Goal: Transaction & Acquisition: Obtain resource

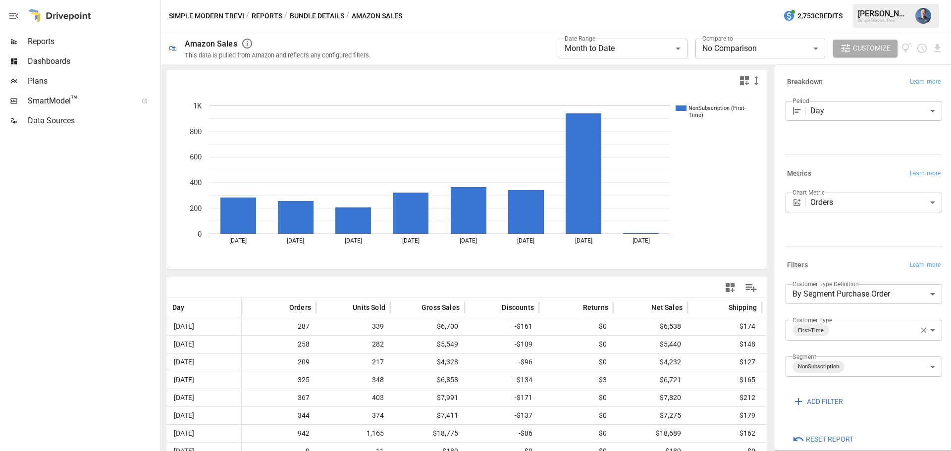
click at [64, 45] on span "Reports" at bounding box center [93, 42] width 131 height 12
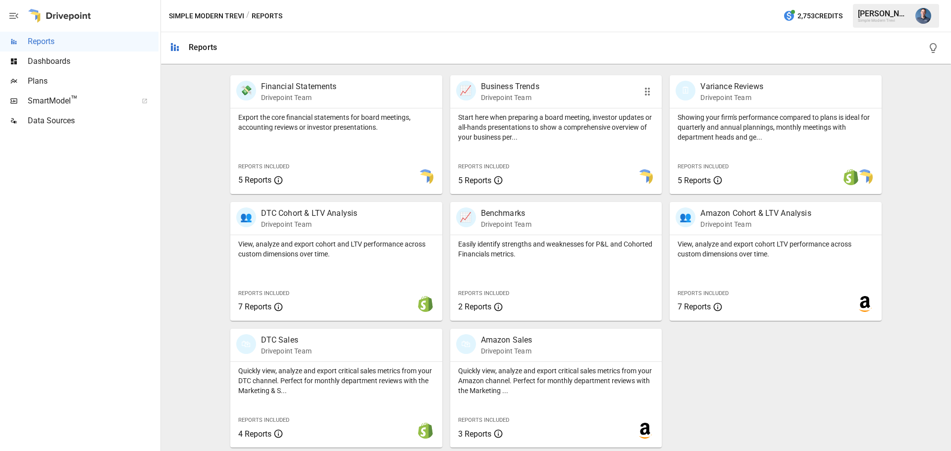
scroll to position [190, 0]
click at [769, 253] on p "View, analyze and export cohort LTV performance across custom dimensions over t…" at bounding box center [776, 249] width 196 height 20
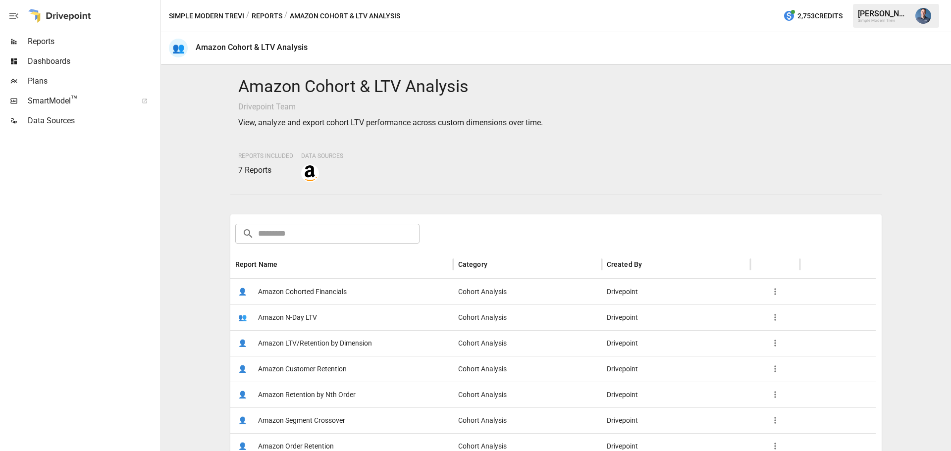
scroll to position [149, 0]
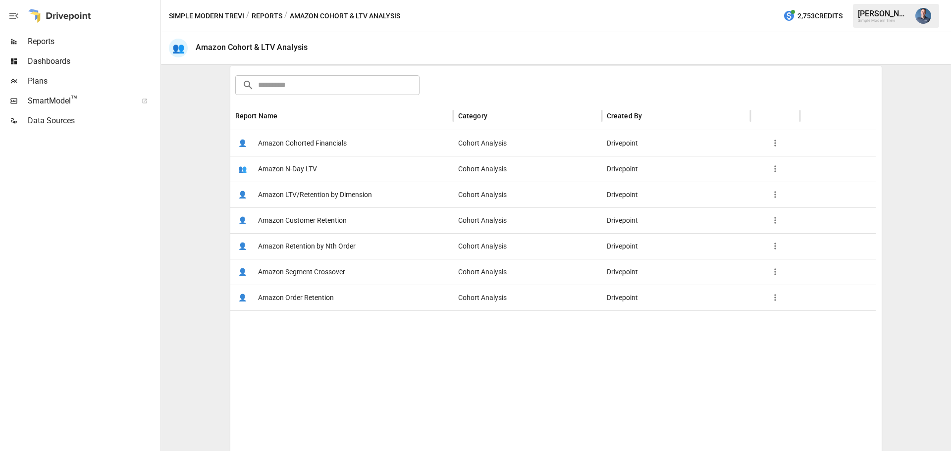
click at [330, 221] on span "Amazon Customer Retention" at bounding box center [302, 220] width 89 height 25
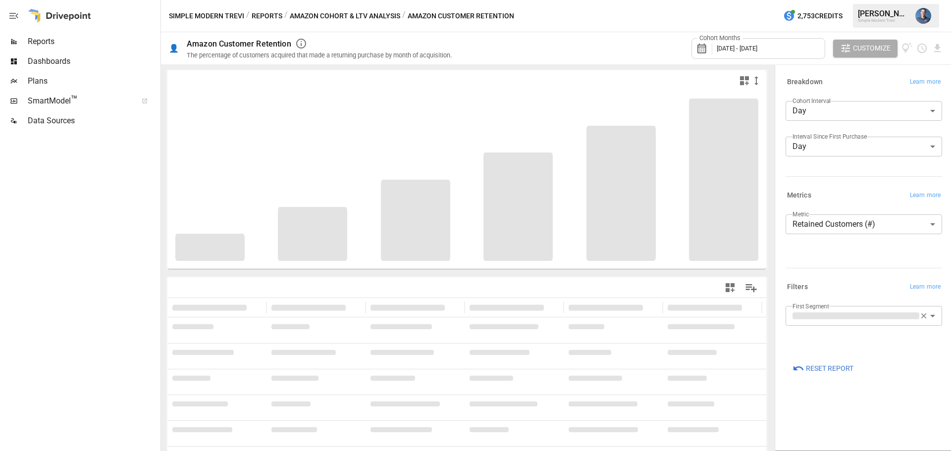
click at [857, 0] on body "**********" at bounding box center [475, 0] width 951 height 0
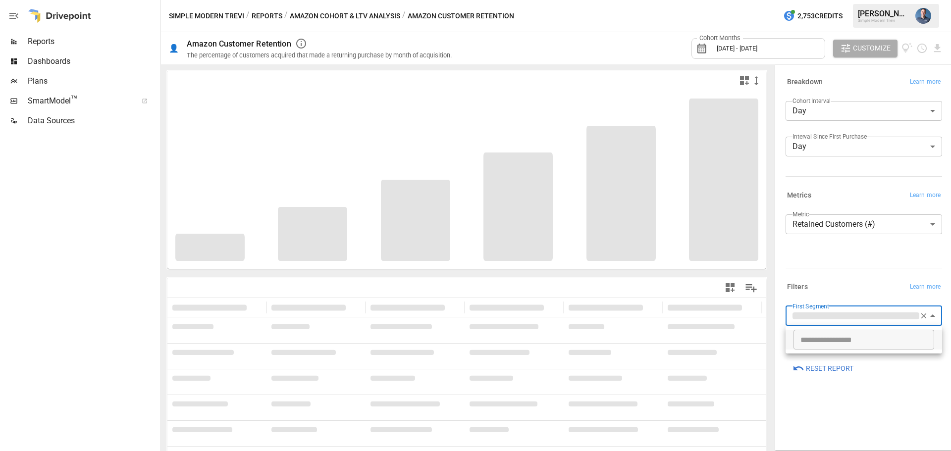
click at [906, 384] on div at bounding box center [475, 225] width 951 height 451
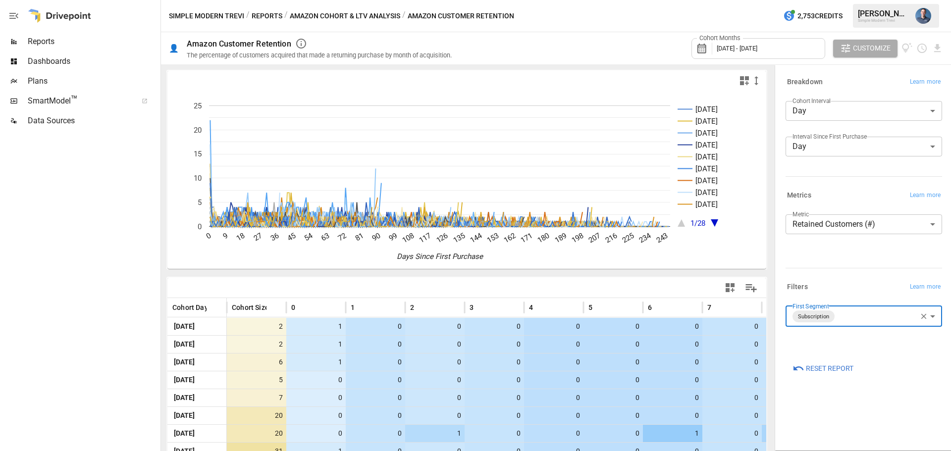
click at [228, 17] on button "Simple Modern Trevi" at bounding box center [206, 16] width 75 height 12
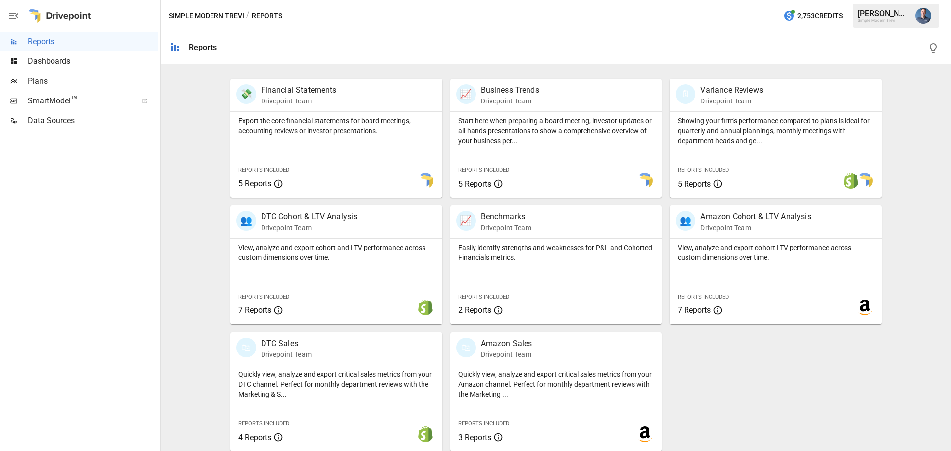
scroll to position [190, 0]
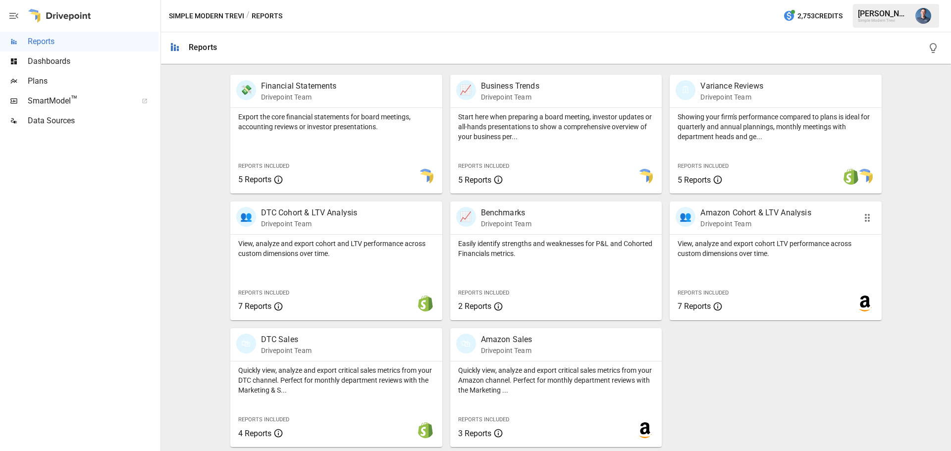
click at [762, 269] on div "View, analyze and export cohort LTV performance across custom dimensions over t…" at bounding box center [776, 278] width 212 height 86
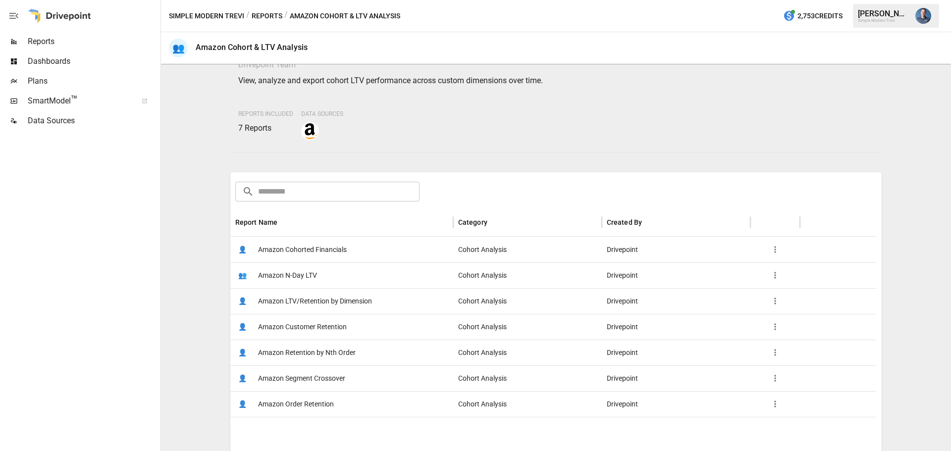
scroll to position [99, 0]
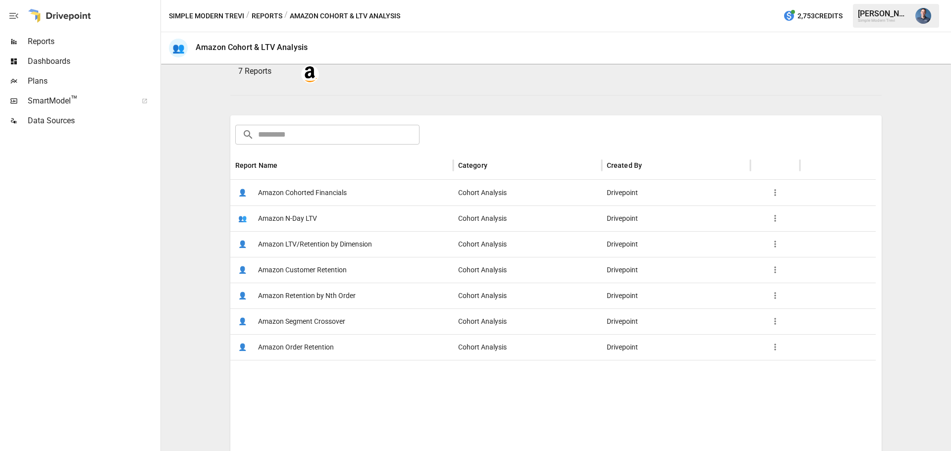
click at [343, 245] on span "Amazon LTV/Retention by Dimension" at bounding box center [315, 244] width 114 height 25
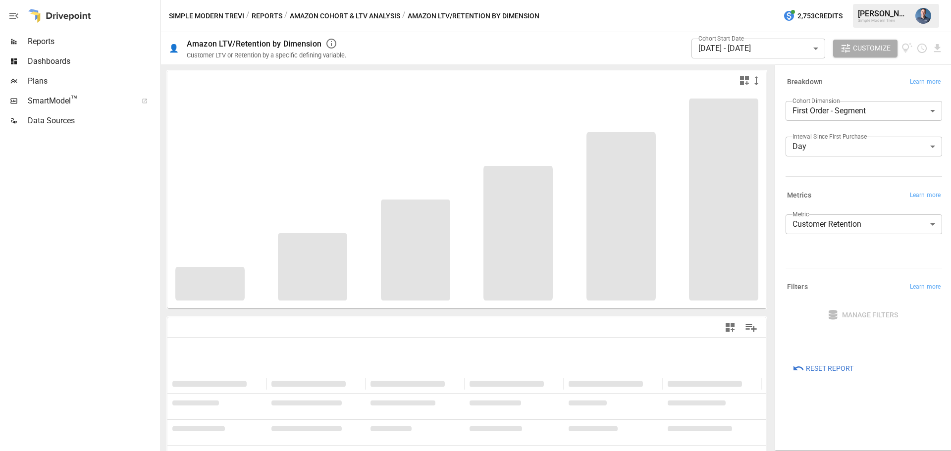
click at [871, 0] on body "**********" at bounding box center [475, 0] width 951 height 0
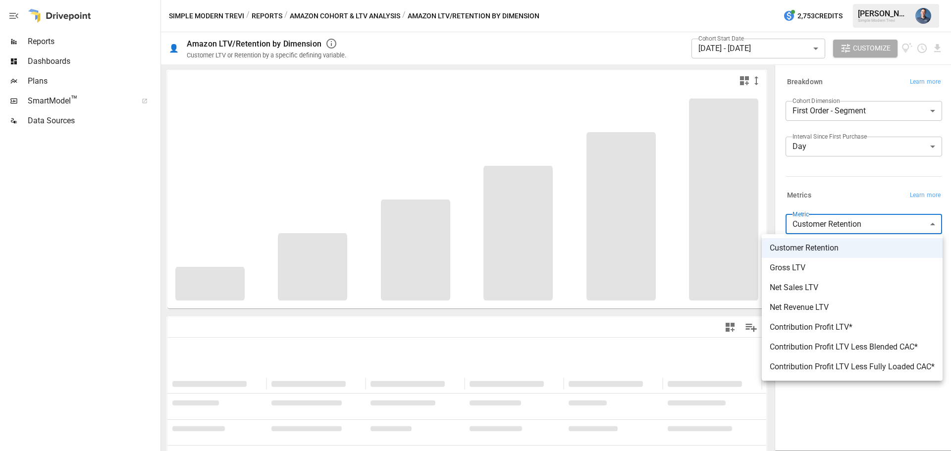
click at [868, 223] on div at bounding box center [475, 225] width 951 height 451
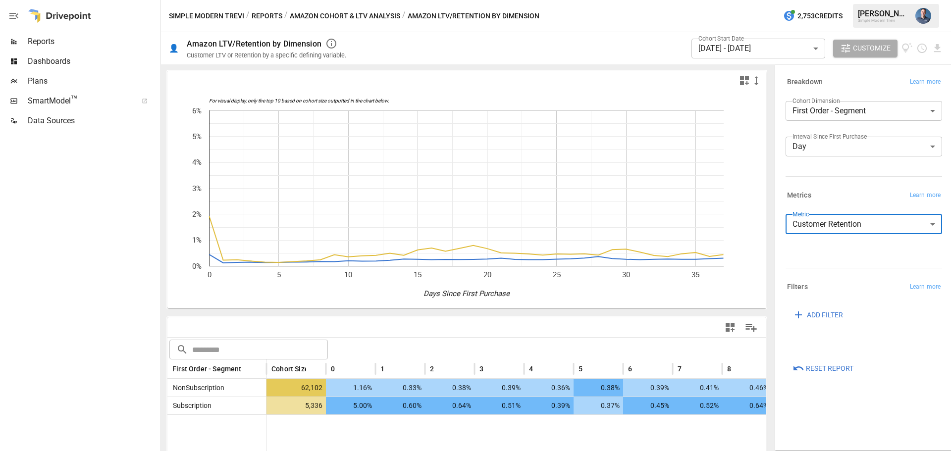
click at [844, 0] on body "**********" at bounding box center [475, 0] width 951 height 0
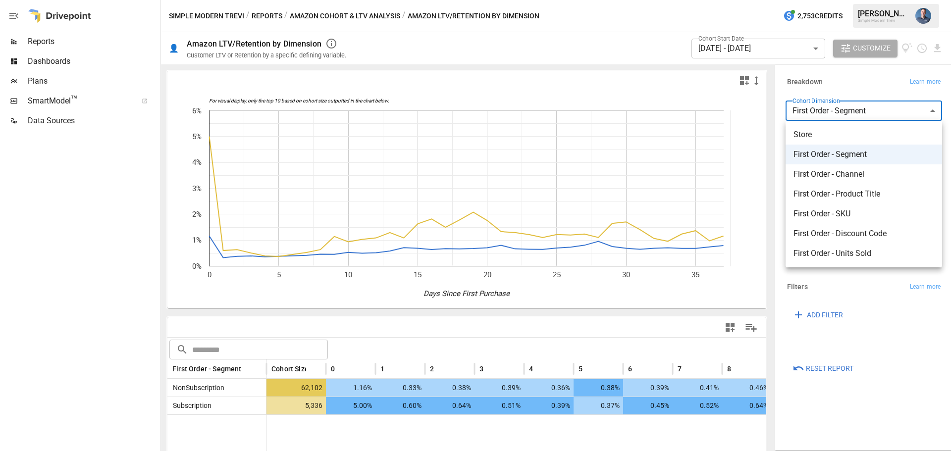
click at [851, 81] on div at bounding box center [475, 225] width 951 height 451
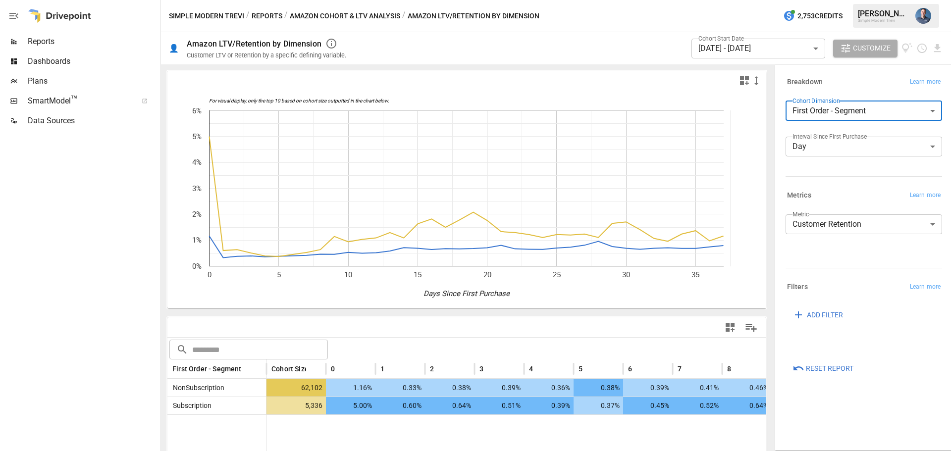
click at [770, 0] on body "**********" at bounding box center [475, 0] width 951 height 0
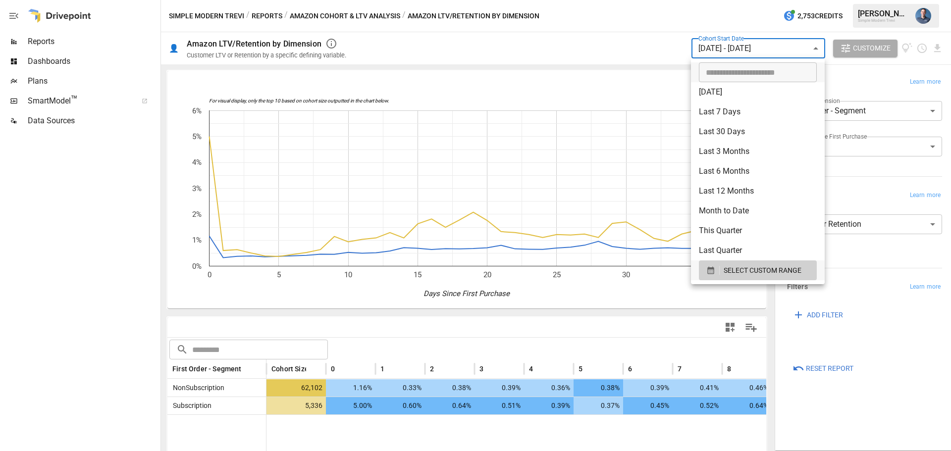
click at [857, 78] on div at bounding box center [475, 225] width 951 height 451
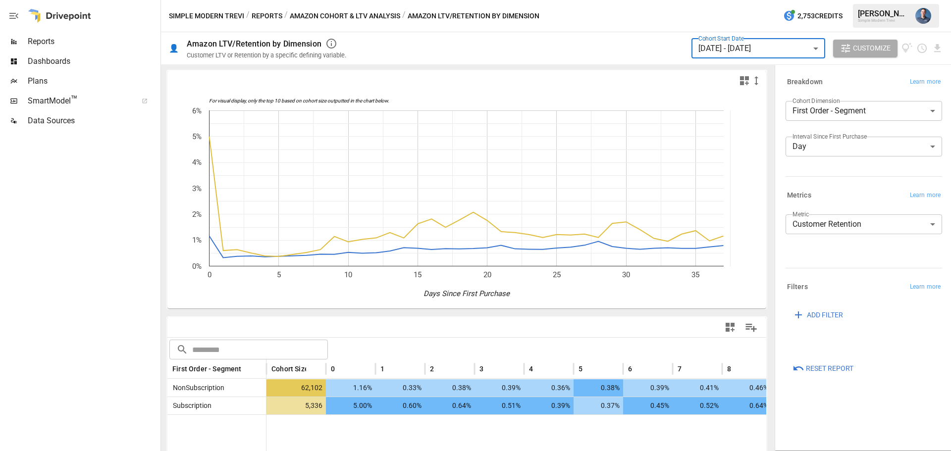
click at [756, 0] on body "**********" at bounding box center [475, 0] width 951 height 0
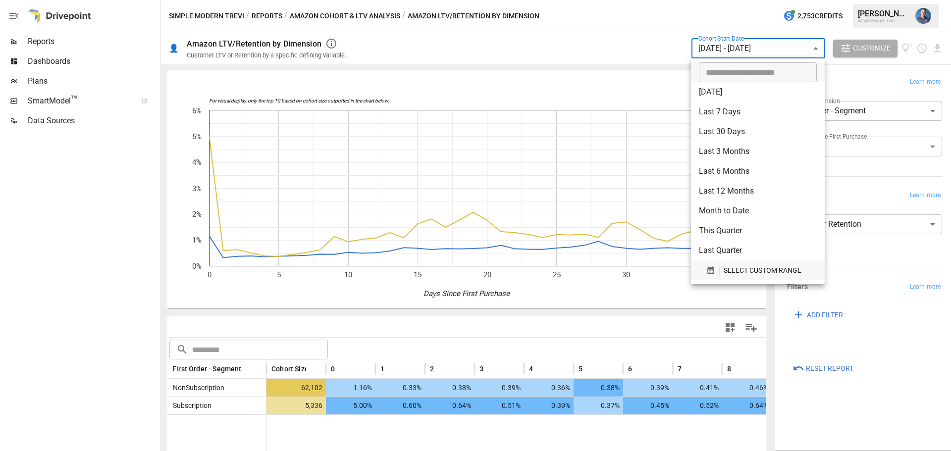
click at [763, 270] on span "SELECT CUSTOM RANGE" at bounding box center [763, 270] width 78 height 12
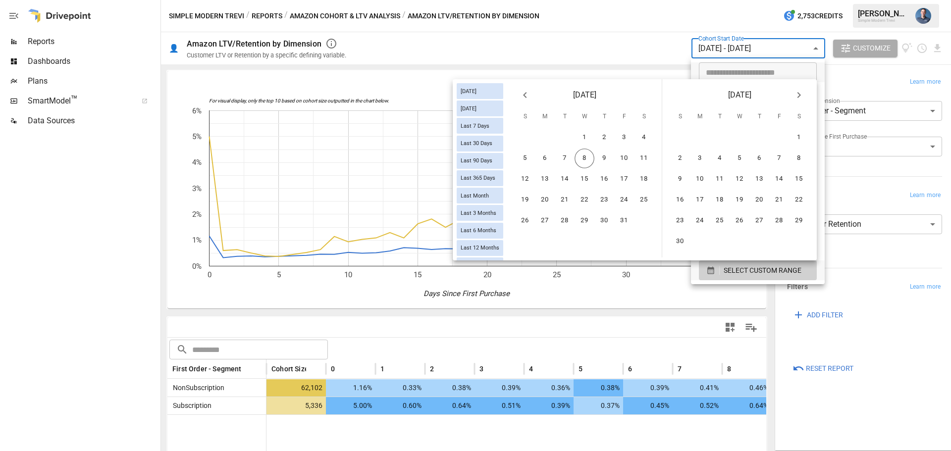
click at [523, 92] on icon "Previous month" at bounding box center [525, 95] width 12 height 12
click at [641, 158] on button "12" at bounding box center [644, 159] width 20 height 20
click at [793, 95] on icon "Next month" at bounding box center [799, 95] width 12 height 12
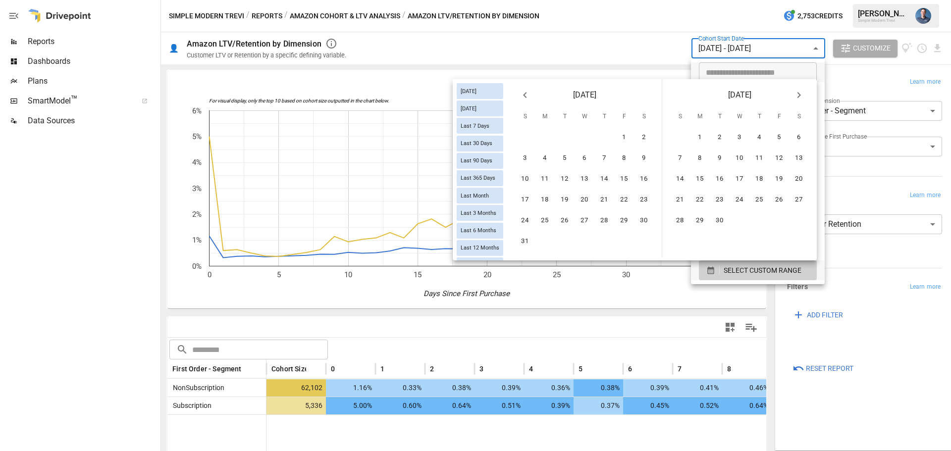
click at [528, 90] on icon "Previous month" at bounding box center [525, 95] width 12 height 12
click at [604, 129] on button "1" at bounding box center [604, 138] width 20 height 20
click at [802, 91] on icon "Next month" at bounding box center [799, 95] width 12 height 12
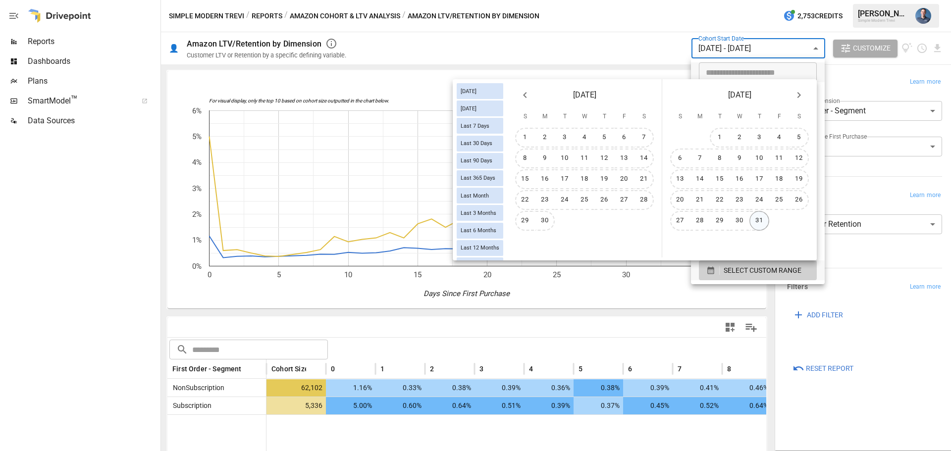
click at [767, 219] on button "31" at bounding box center [759, 221] width 20 height 20
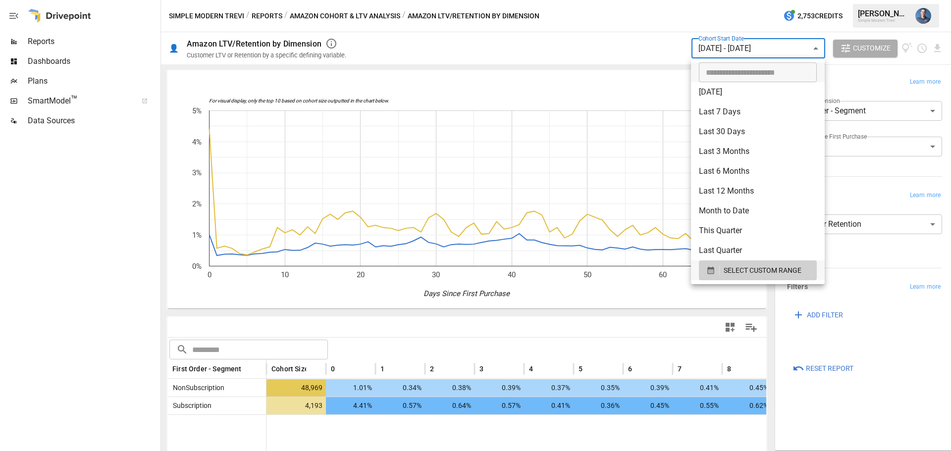
click at [111, 278] on div at bounding box center [475, 225] width 951 height 451
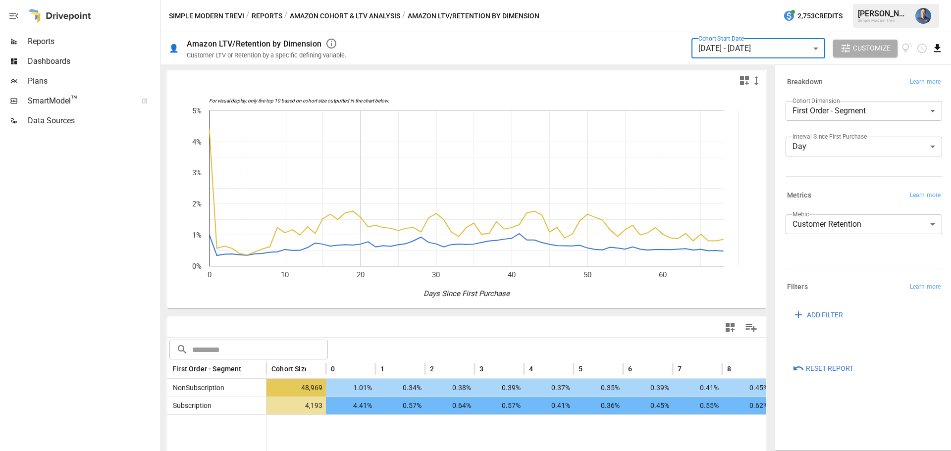
click at [936, 43] on icon "Download report" at bounding box center [937, 48] width 11 height 11
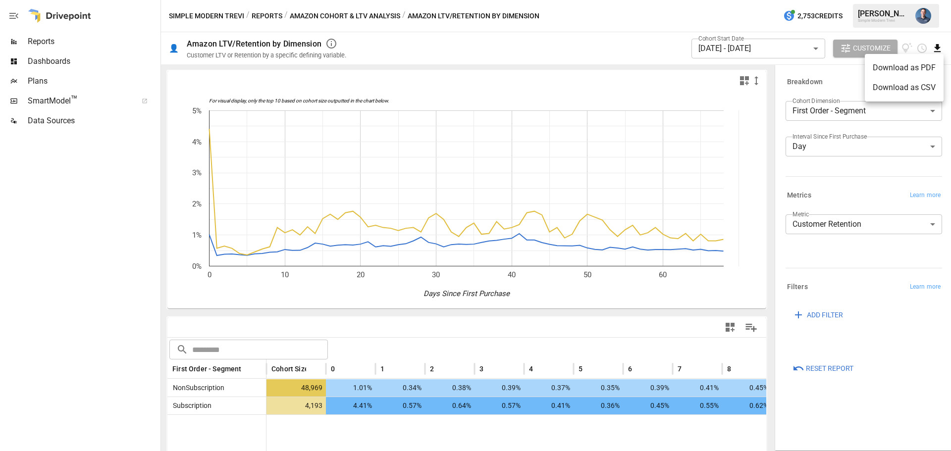
click at [913, 85] on li "Download as CSV" at bounding box center [904, 88] width 79 height 20
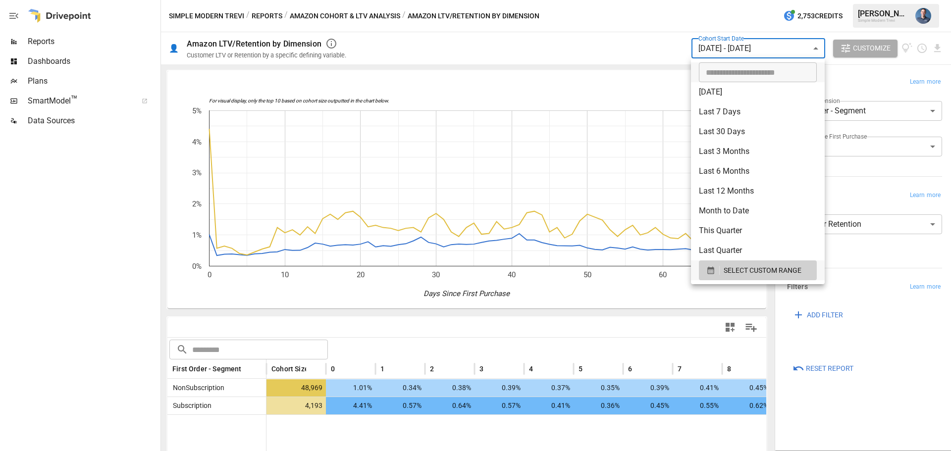
click at [774, 0] on body "**********" at bounding box center [475, 0] width 951 height 0
click at [758, 273] on span "SELECT CUSTOM RANGE" at bounding box center [763, 270] width 78 height 12
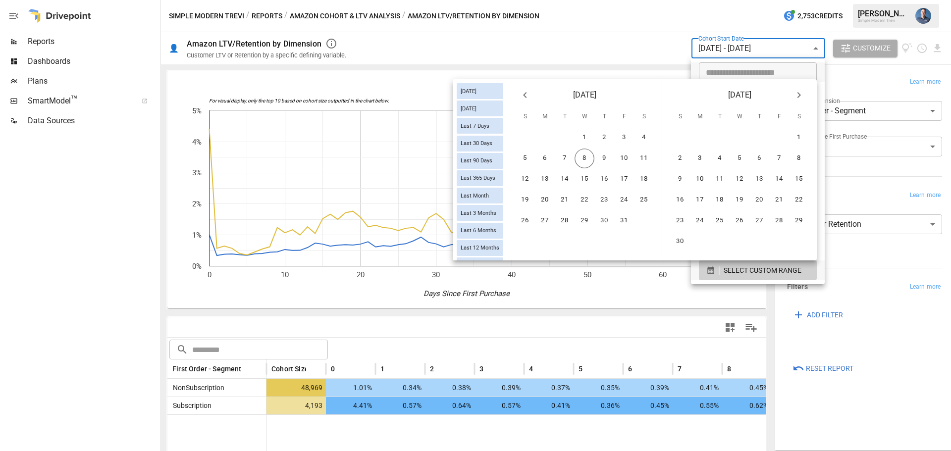
click at [551, 29] on div at bounding box center [475, 225] width 951 height 451
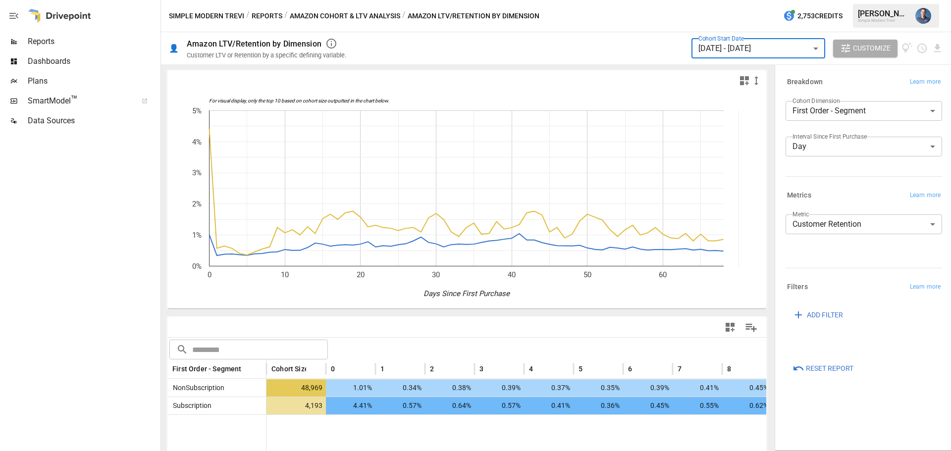
click at [743, 0] on body "**********" at bounding box center [475, 0] width 951 height 0
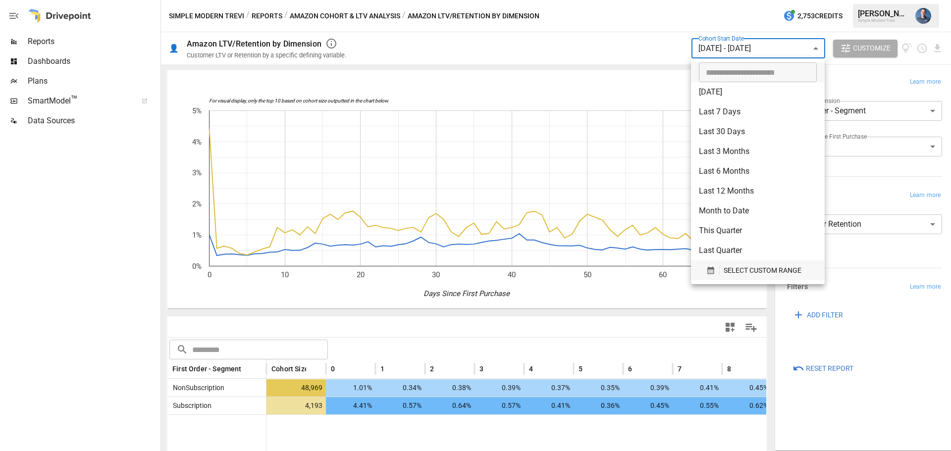
click at [739, 264] on span "SELECT CUSTOM RANGE" at bounding box center [763, 270] width 78 height 12
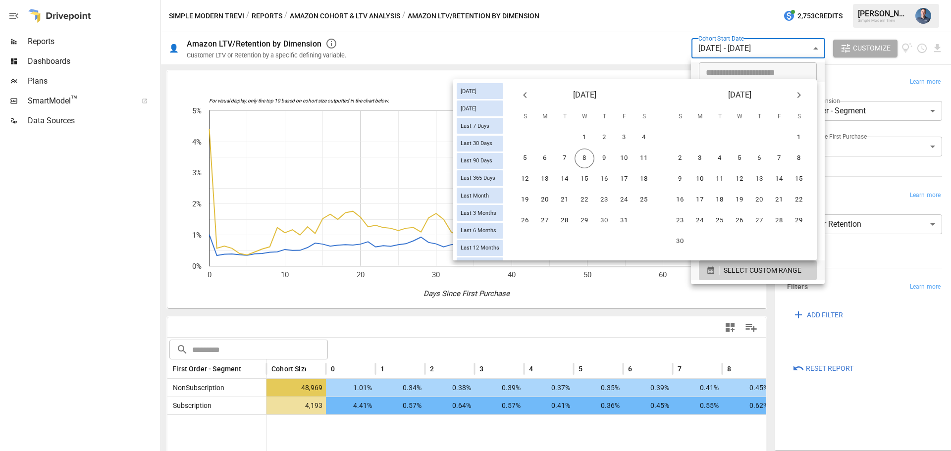
click at [527, 96] on icon "Previous month" at bounding box center [525, 95] width 12 height 12
click at [544, 159] on button "7" at bounding box center [545, 159] width 20 height 20
click at [603, 158] on button "10" at bounding box center [604, 159] width 20 height 20
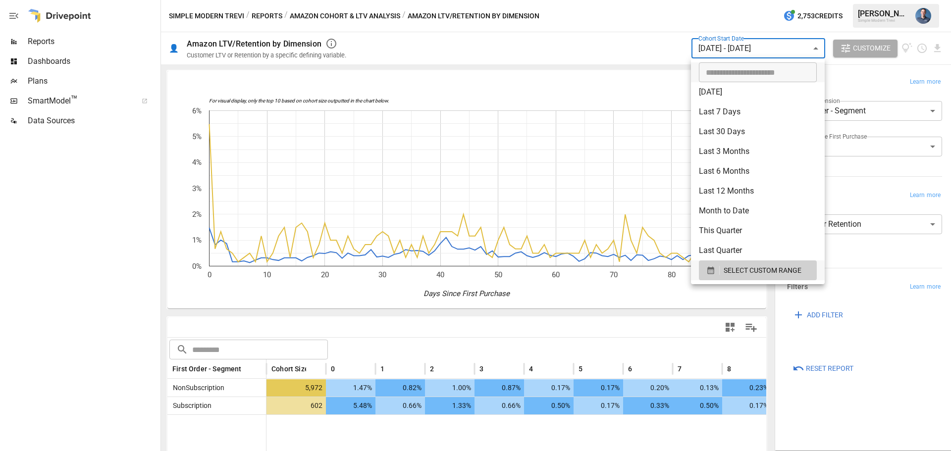
click at [858, 407] on div at bounding box center [475, 225] width 951 height 451
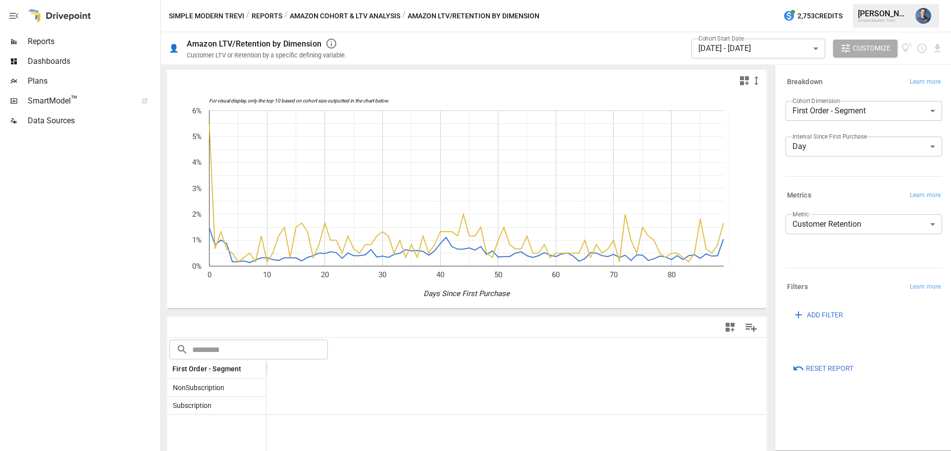
scroll to position [0, 4025]
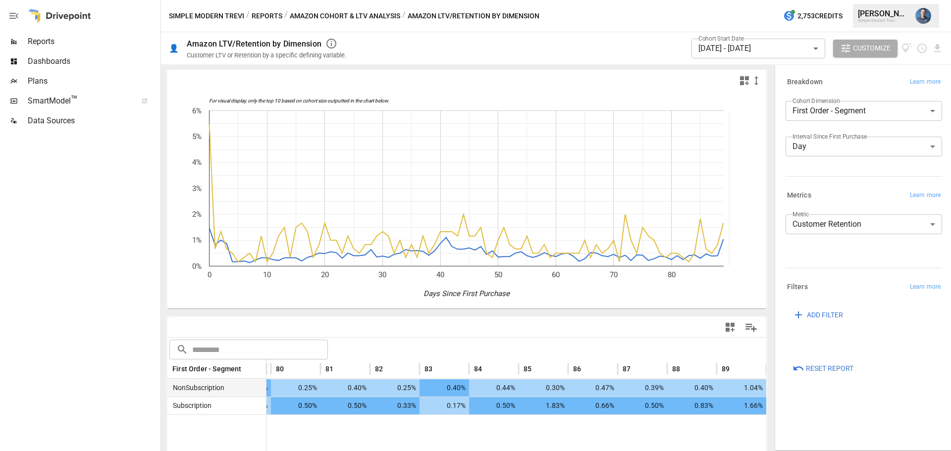
drag, startPoint x: 520, startPoint y: 385, endPoint x: 569, endPoint y: 385, distance: 49.0
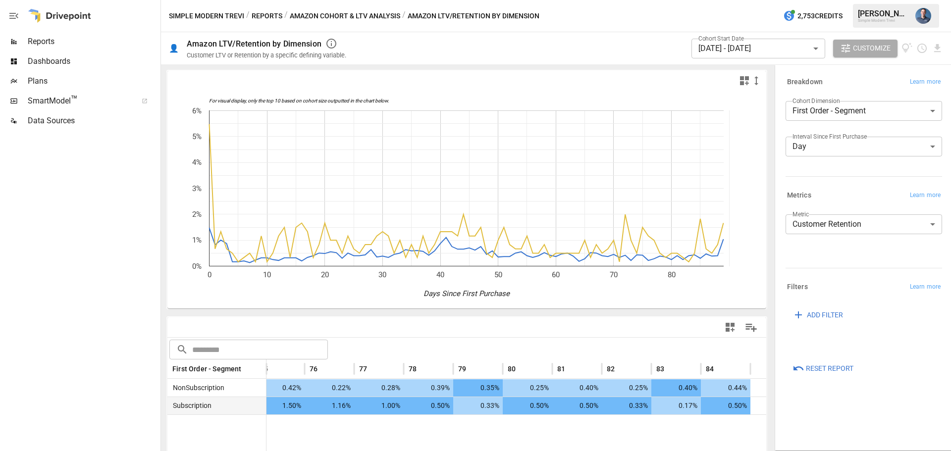
scroll to position [0, 3726]
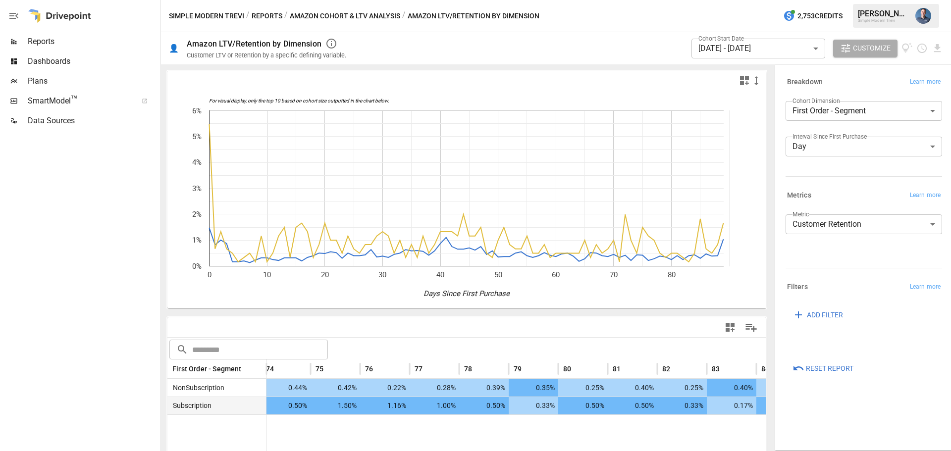
drag, startPoint x: 535, startPoint y: 408, endPoint x: 495, endPoint y: 411, distance: 40.7
click at [759, 0] on body "**********" at bounding box center [475, 0] width 951 height 0
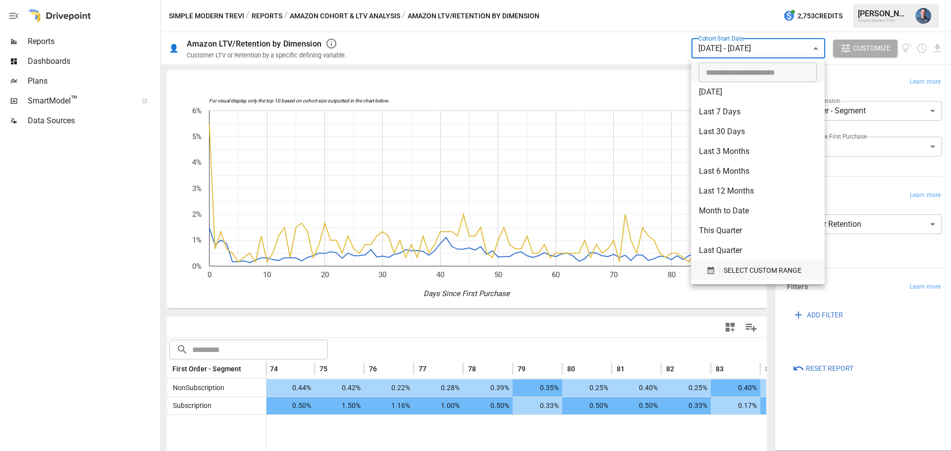
click at [757, 269] on span "SELECT CUSTOM RANGE" at bounding box center [763, 270] width 78 height 12
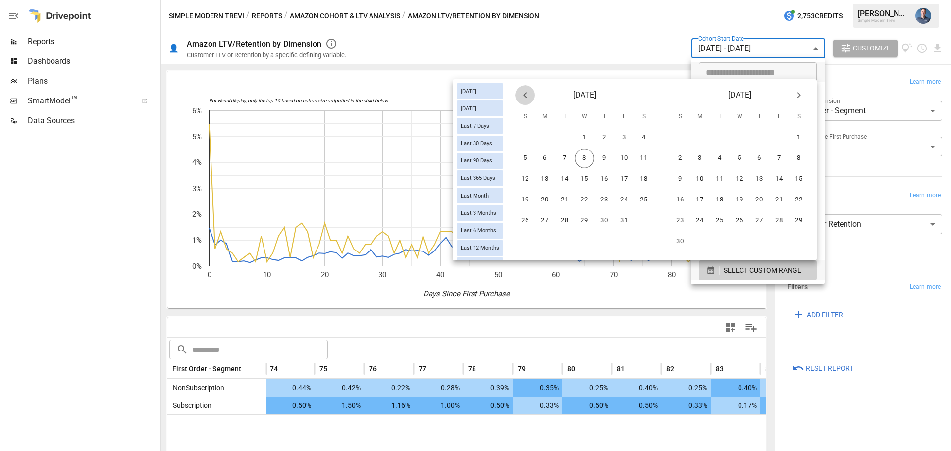
click at [524, 101] on icon "Previous month" at bounding box center [525, 95] width 12 height 12
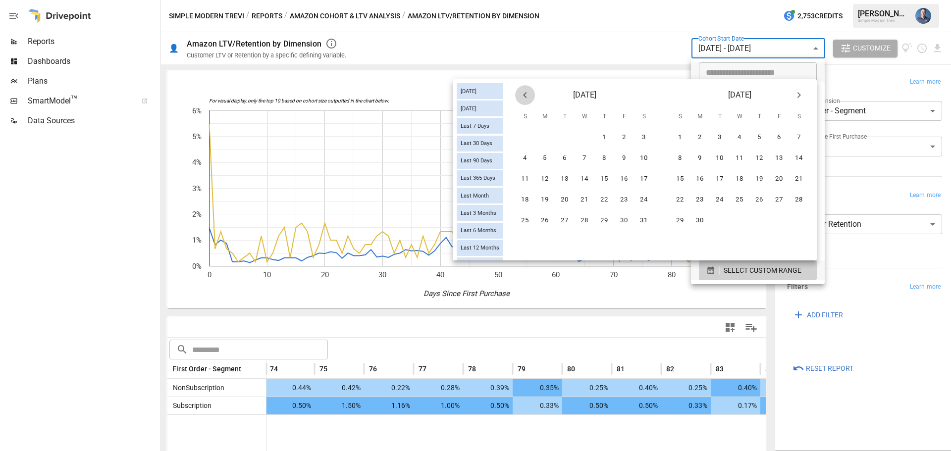
click at [524, 101] on icon "Previous month" at bounding box center [525, 95] width 12 height 12
click at [725, 134] on button "1" at bounding box center [720, 138] width 20 height 20
click at [799, 92] on icon "Next month" at bounding box center [799, 95] width 12 height 12
click at [798, 93] on icon "Next month" at bounding box center [798, 95] width 3 height 6
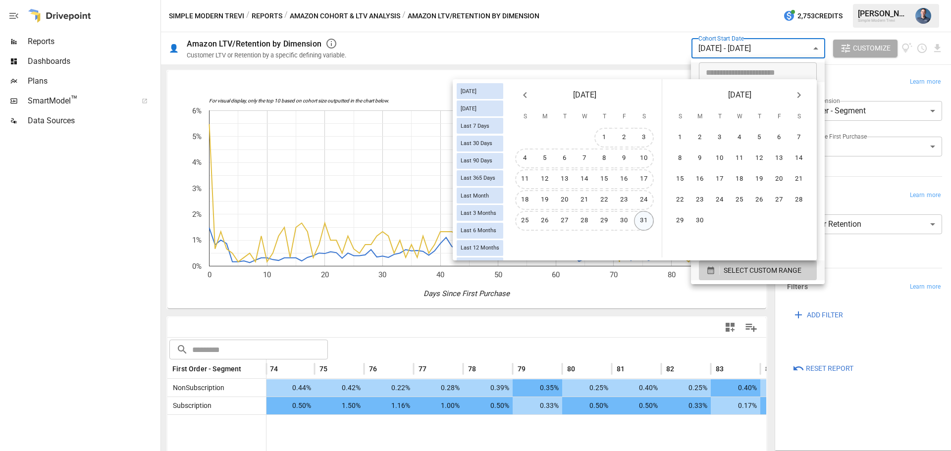
click at [644, 228] on button "31" at bounding box center [644, 221] width 20 height 20
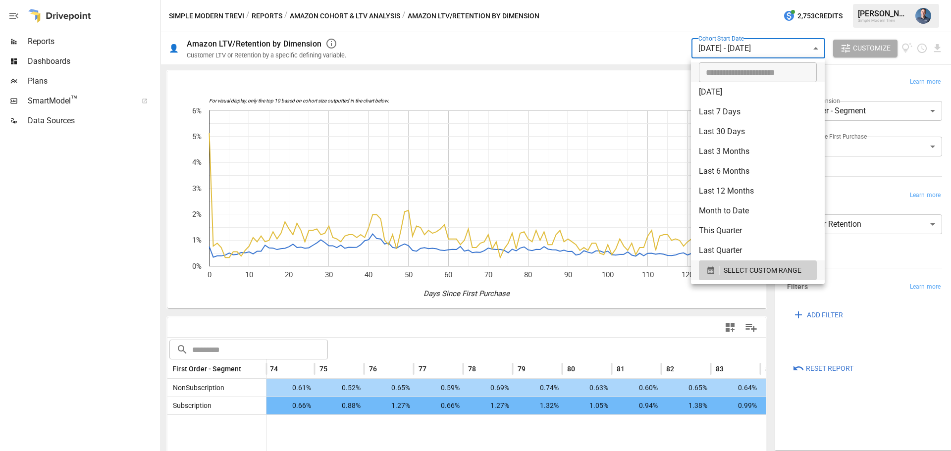
click at [101, 251] on div at bounding box center [475, 225] width 951 height 451
click at [780, 0] on body "**********" at bounding box center [475, 0] width 951 height 0
click at [753, 274] on span "SELECT CUSTOM RANGE" at bounding box center [763, 270] width 78 height 12
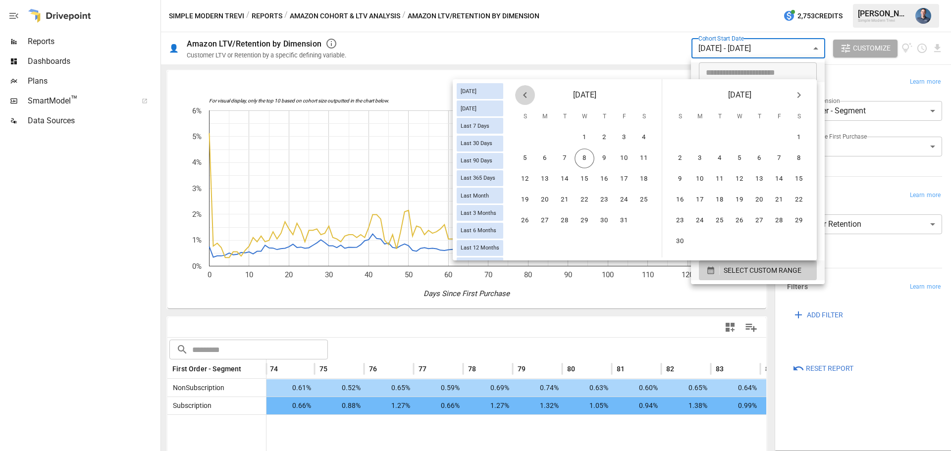
click at [527, 97] on icon "Previous month" at bounding box center [525, 95] width 12 height 12
click at [528, 136] on button "1" at bounding box center [525, 138] width 20 height 20
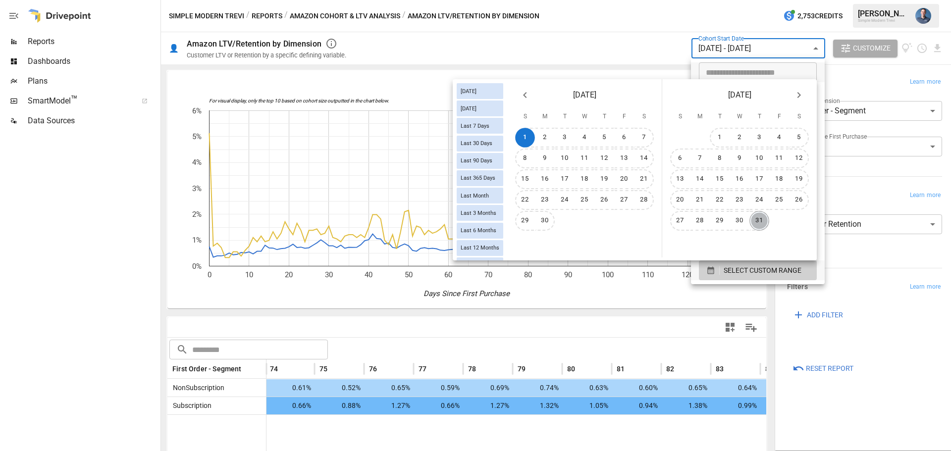
click at [756, 220] on button "31" at bounding box center [759, 221] width 20 height 20
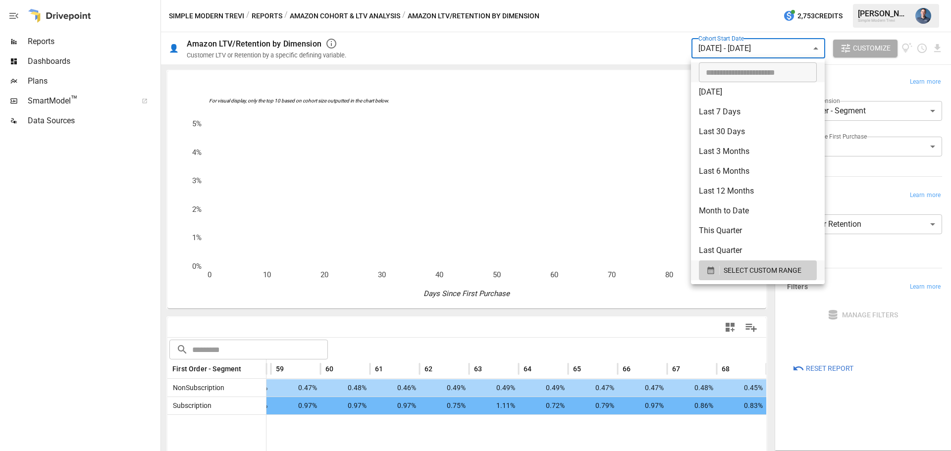
scroll to position [0, 2985]
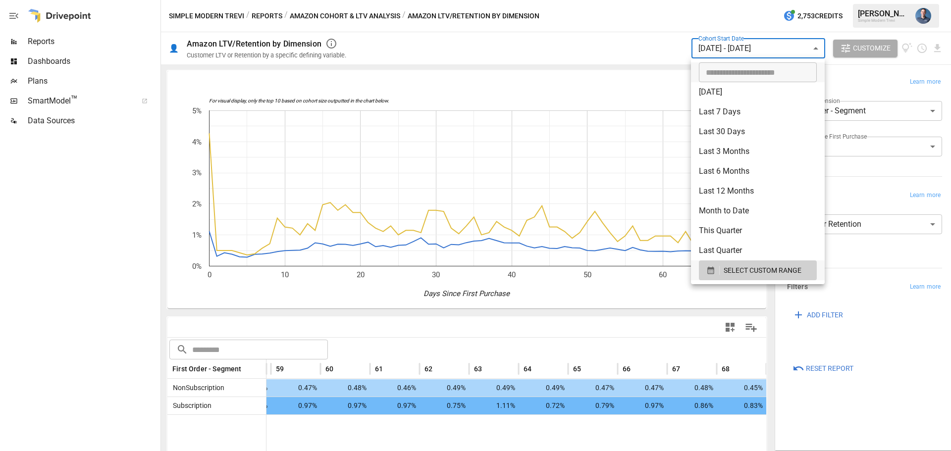
click at [611, 256] on div at bounding box center [475, 225] width 951 height 451
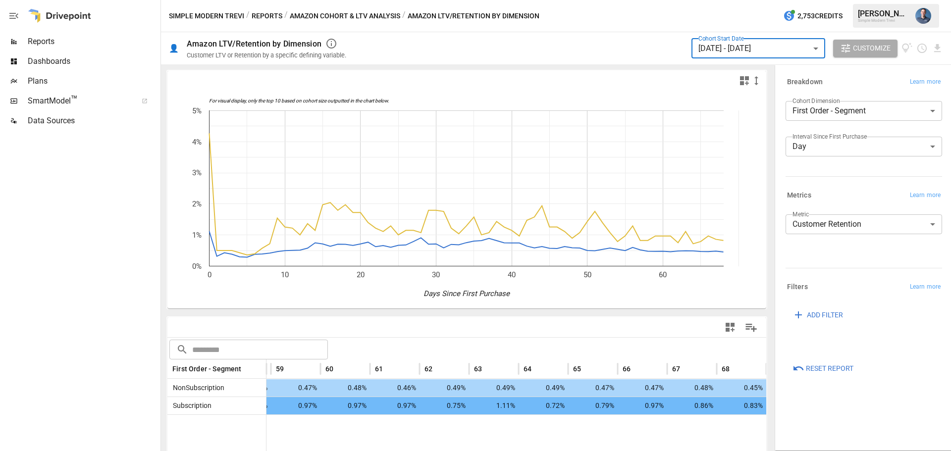
click at [764, 0] on body "**********" at bounding box center [475, 0] width 951 height 0
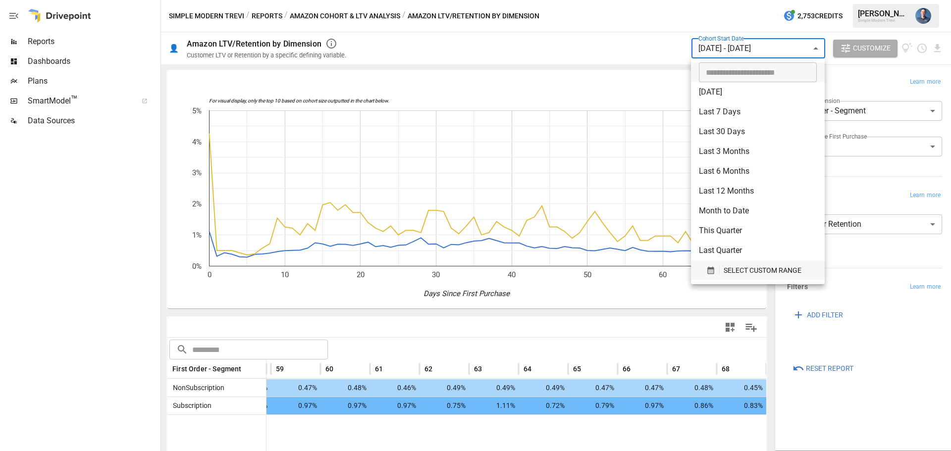
click at [753, 272] on span "SELECT CUSTOM RANGE" at bounding box center [763, 270] width 78 height 12
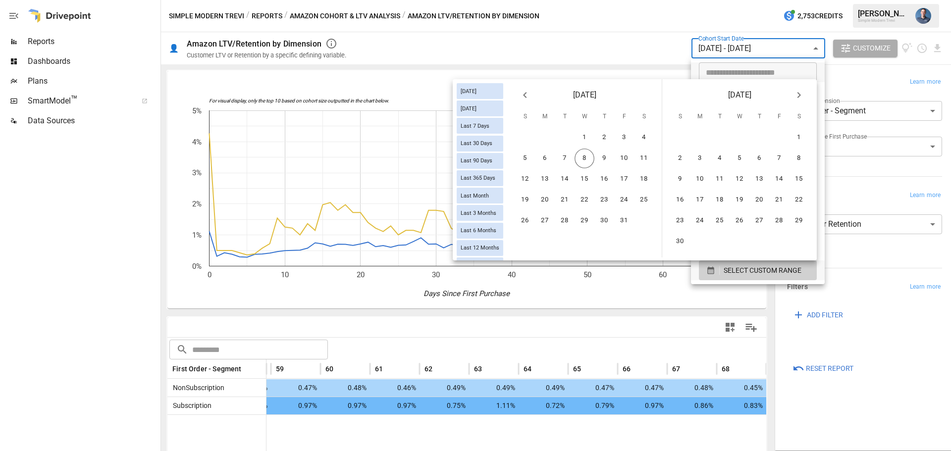
click at [525, 94] on icon "Previous month" at bounding box center [524, 95] width 3 height 6
click at [519, 96] on button "Previous month" at bounding box center [525, 95] width 20 height 20
click at [622, 139] on button "1" at bounding box center [624, 138] width 20 height 20
click at [584, 199] on button "20" at bounding box center [585, 200] width 20 height 20
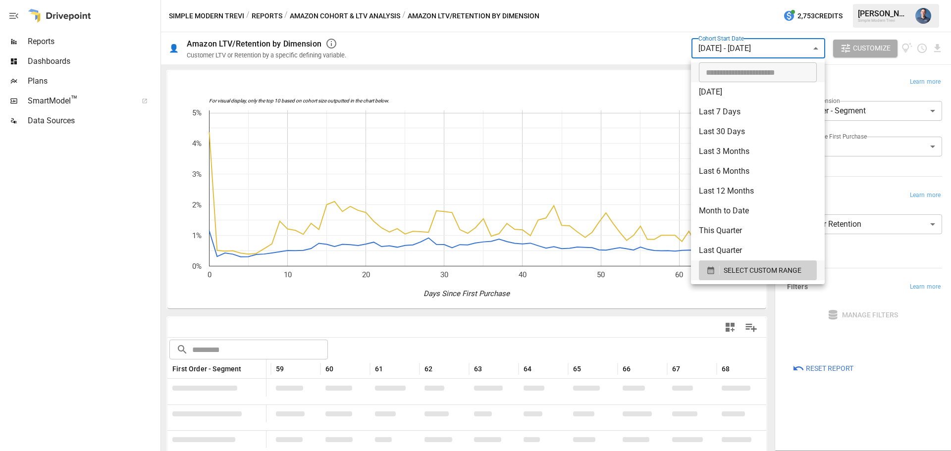
scroll to position [0, 1994]
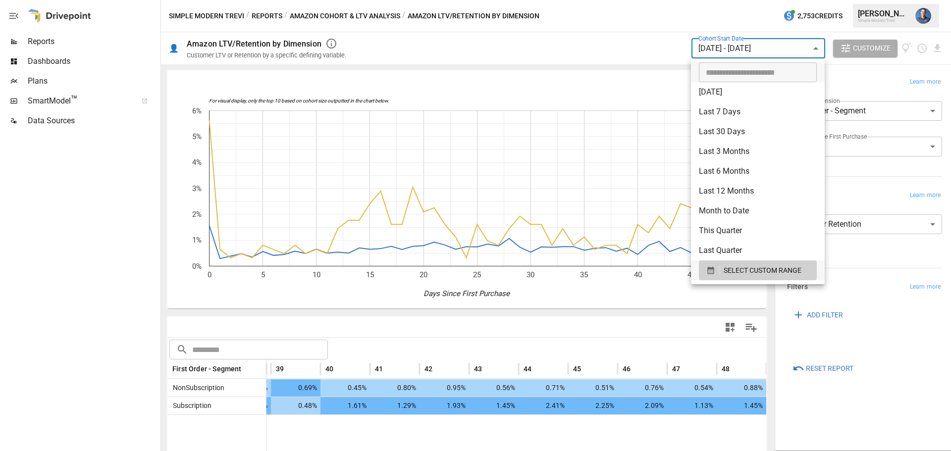
click at [632, 241] on div at bounding box center [475, 225] width 951 height 451
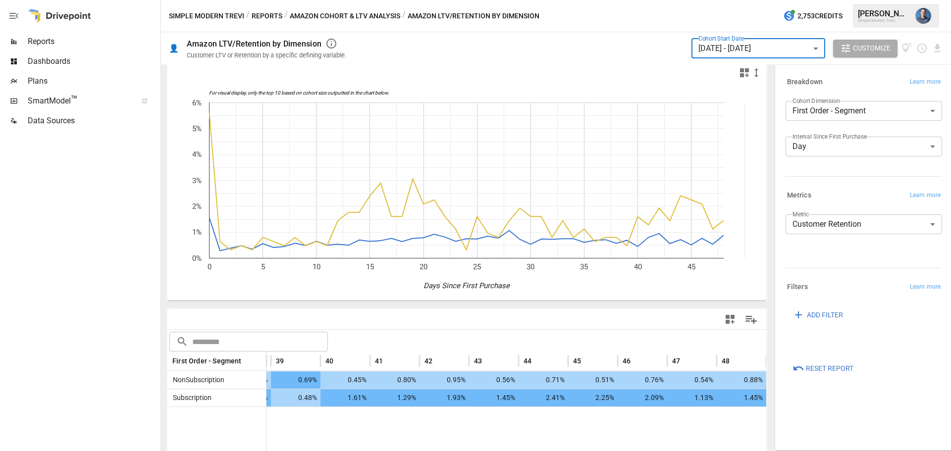
scroll to position [0, 0]
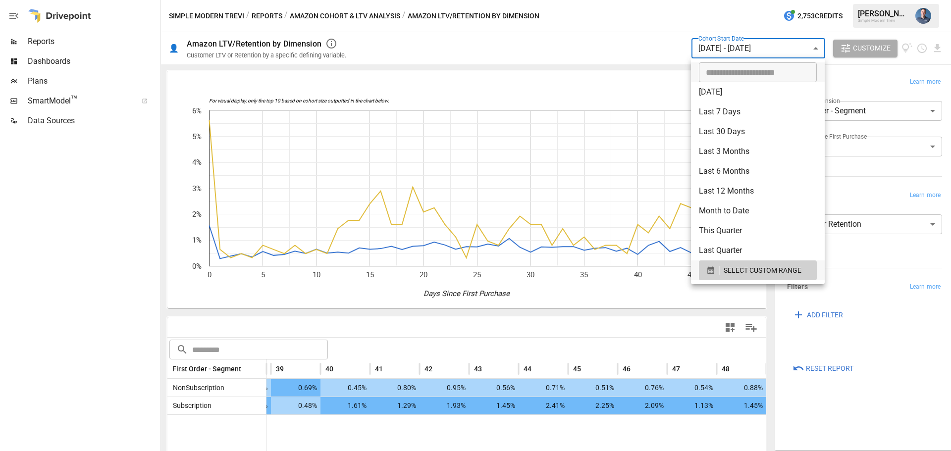
click at [775, 0] on body "**********" at bounding box center [475, 0] width 951 height 0
type input "**********"
click at [730, 76] on input "**********" at bounding box center [754, 72] width 111 height 20
click at [761, 272] on span "SELECT CUSTOM RANGE" at bounding box center [763, 270] width 78 height 12
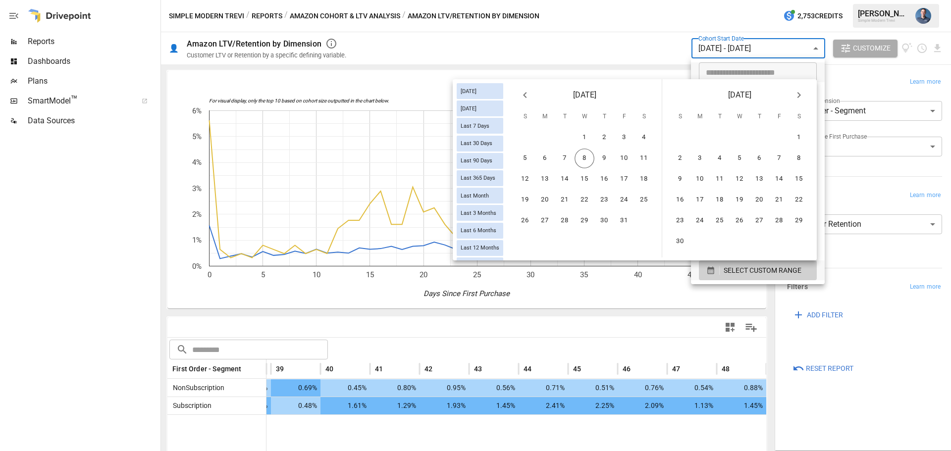
click at [526, 93] on icon "Previous month" at bounding box center [524, 95] width 3 height 6
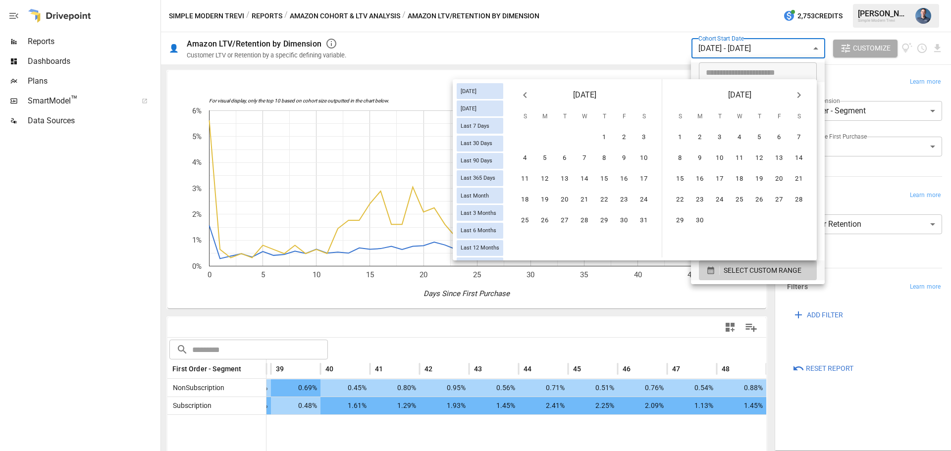
click at [526, 93] on icon "Previous month" at bounding box center [524, 95] width 3 height 6
click at [568, 136] on button "1" at bounding box center [565, 138] width 20 height 20
click at [803, 95] on icon "Next month" at bounding box center [799, 95] width 12 height 12
click at [801, 95] on icon "Next month" at bounding box center [799, 95] width 12 height 12
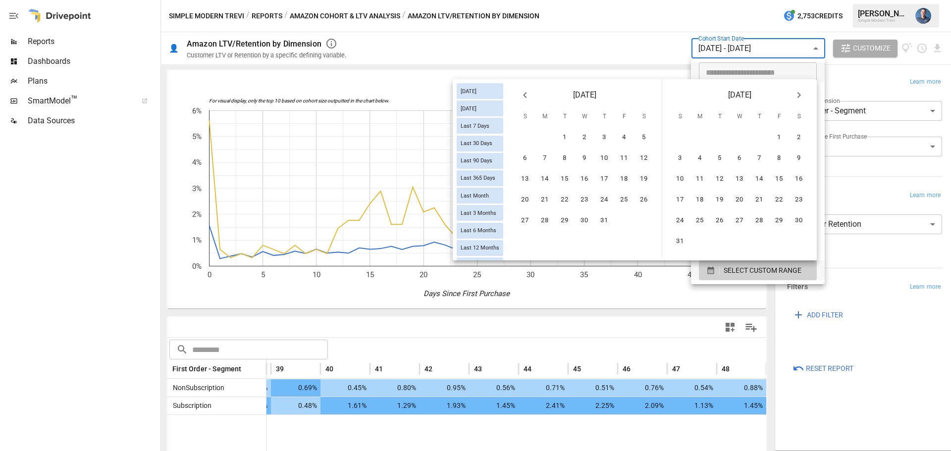
click at [801, 95] on icon "Next month" at bounding box center [799, 95] width 12 height 12
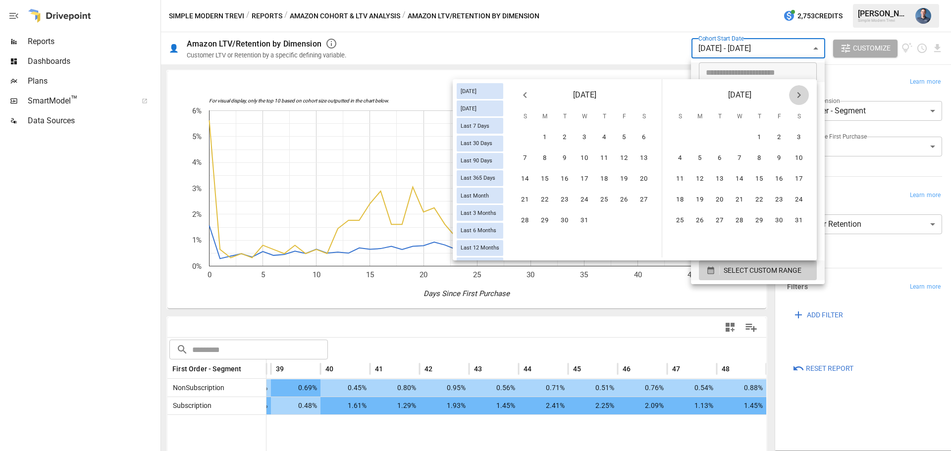
click at [801, 95] on icon "Next month" at bounding box center [799, 95] width 12 height 12
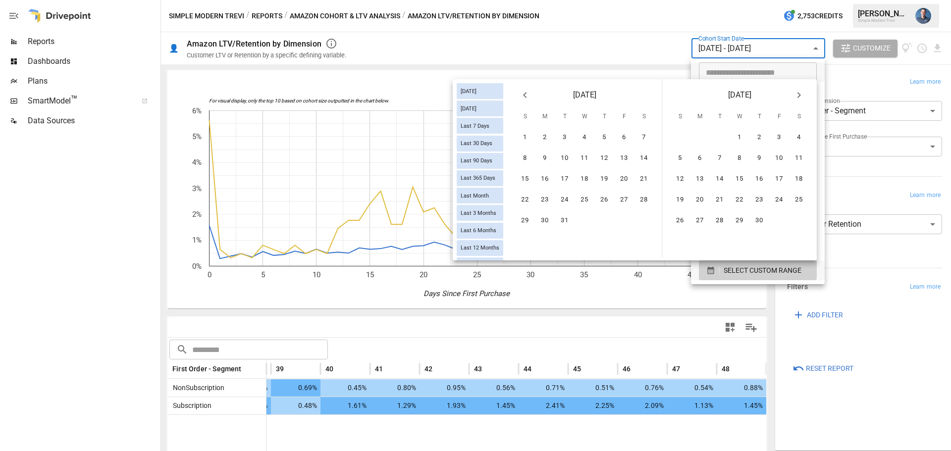
click at [801, 95] on icon "Next month" at bounding box center [799, 95] width 12 height 12
click at [526, 99] on icon "Previous month" at bounding box center [525, 95] width 12 height 12
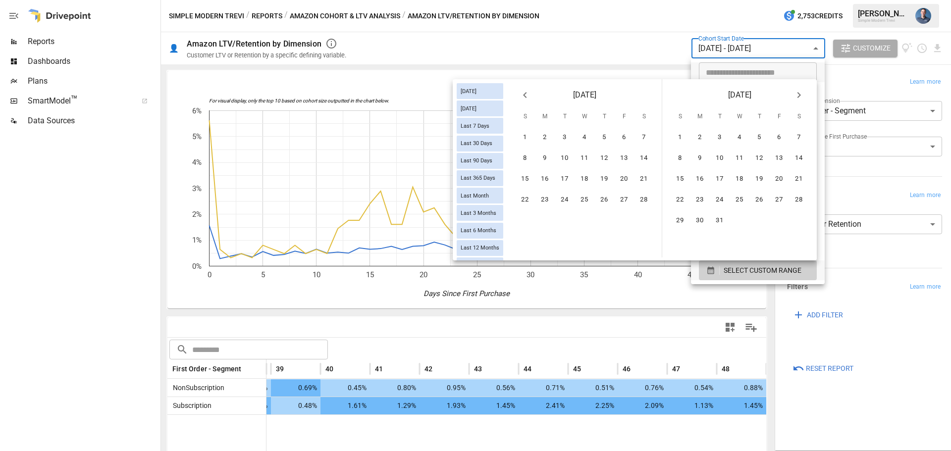
click at [526, 99] on icon "Previous month" at bounding box center [525, 95] width 12 height 12
click at [590, 136] on button "1" at bounding box center [585, 138] width 20 height 20
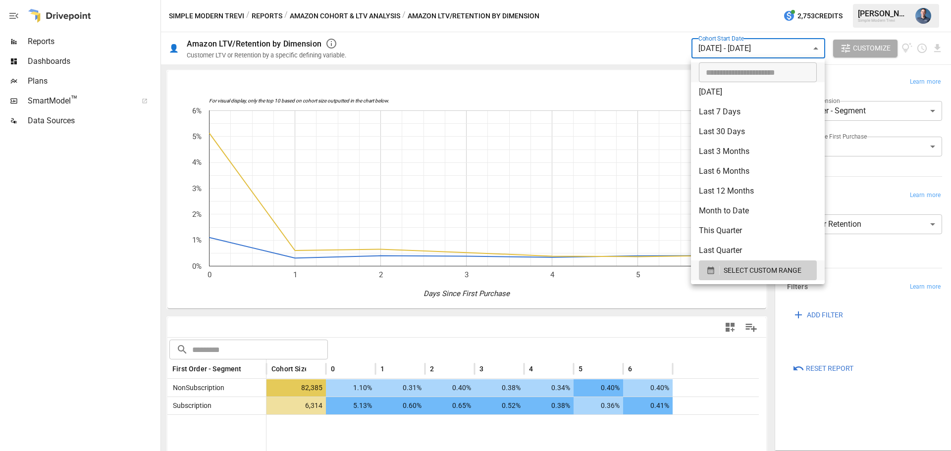
click at [894, 381] on div at bounding box center [475, 225] width 951 height 451
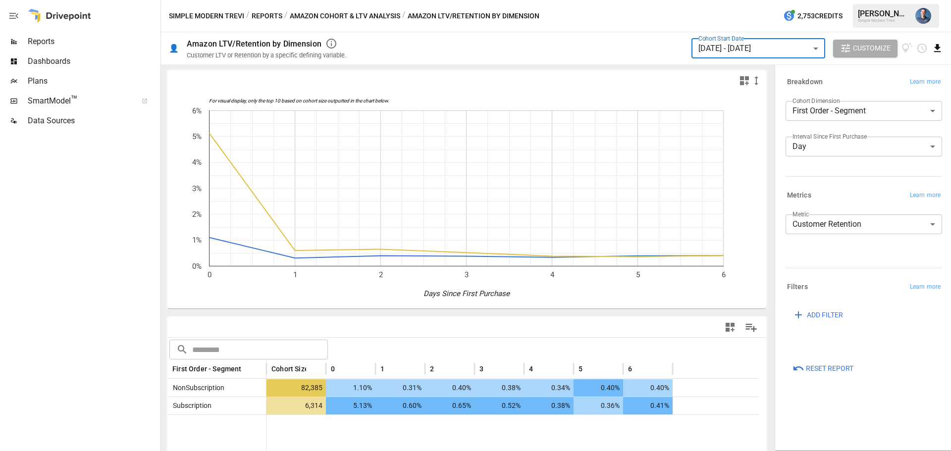
click at [935, 47] on icon "Download report" at bounding box center [937, 48] width 11 height 11
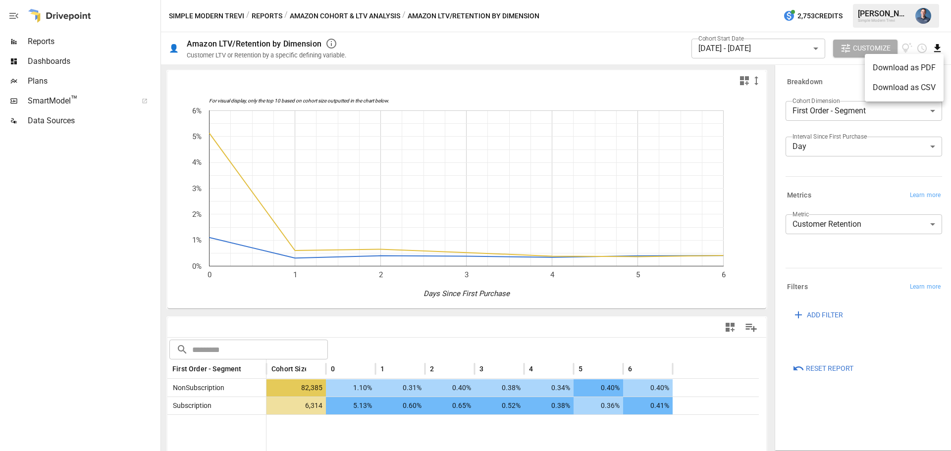
click at [914, 86] on li "Download as CSV" at bounding box center [904, 88] width 79 height 20
click at [771, 0] on body "**********" at bounding box center [475, 0] width 951 height 0
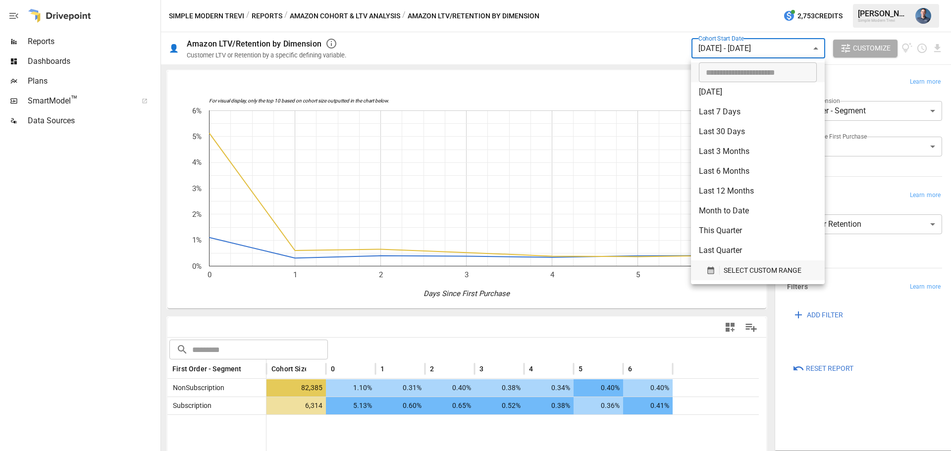
click at [744, 275] on span "SELECT CUSTOM RANGE" at bounding box center [763, 270] width 78 height 12
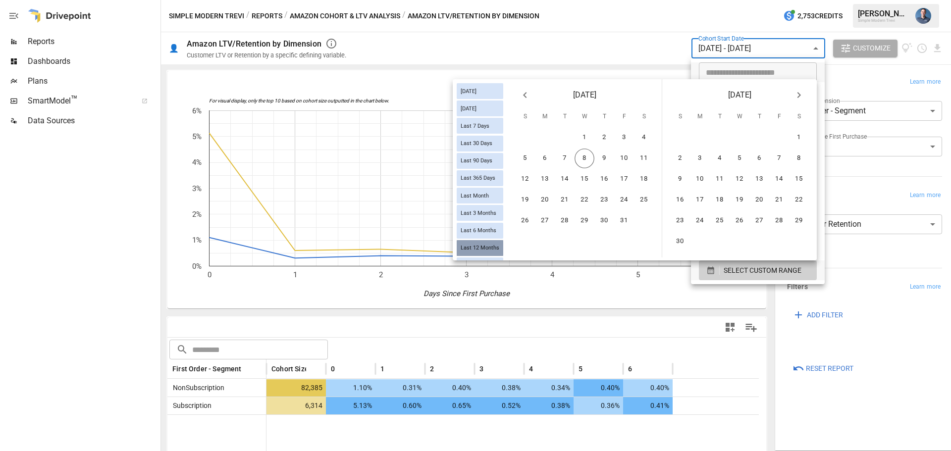
click at [483, 247] on span "Last 12 Months" at bounding box center [480, 248] width 47 height 6
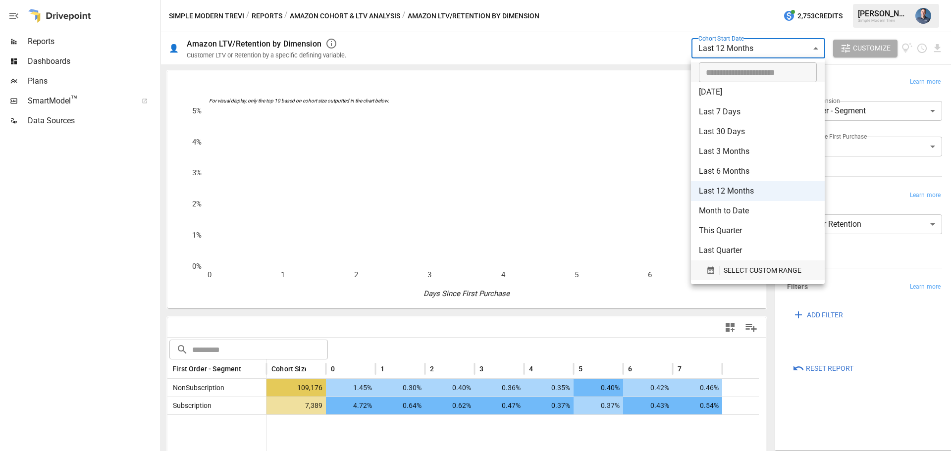
click at [742, 268] on span "SELECT CUSTOM RANGE" at bounding box center [763, 270] width 78 height 12
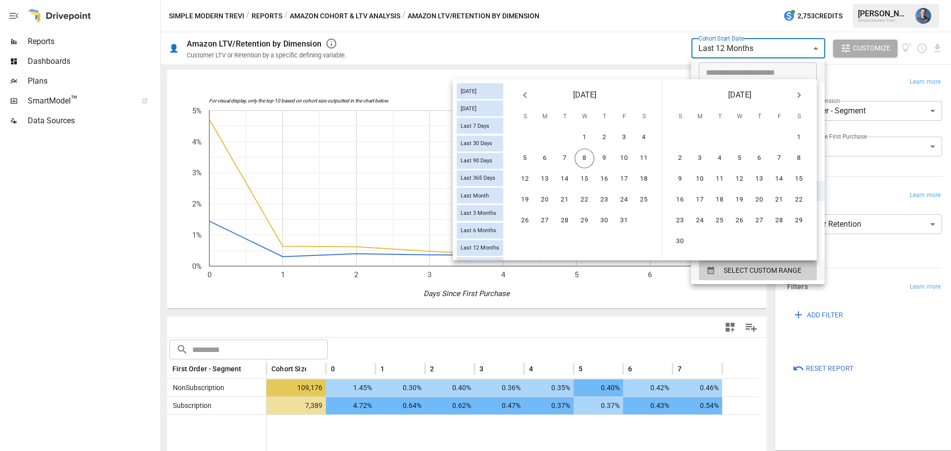
click at [523, 95] on icon "Previous month" at bounding box center [525, 95] width 12 height 12
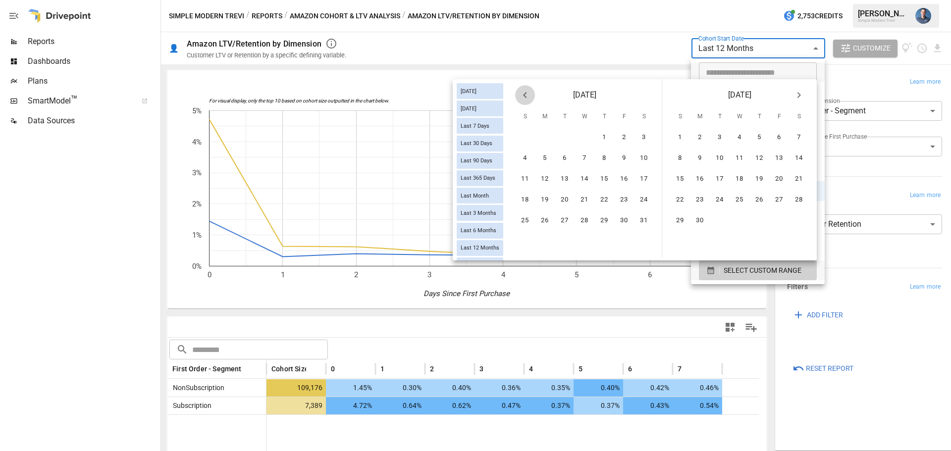
click at [523, 95] on icon "Previous month" at bounding box center [525, 95] width 12 height 12
drag, startPoint x: 563, startPoint y: 136, endPoint x: 623, endPoint y: 137, distance: 59.4
click at [563, 136] on button "1" at bounding box center [565, 138] width 20 height 20
click at [798, 94] on icon "Next month" at bounding box center [799, 95] width 12 height 12
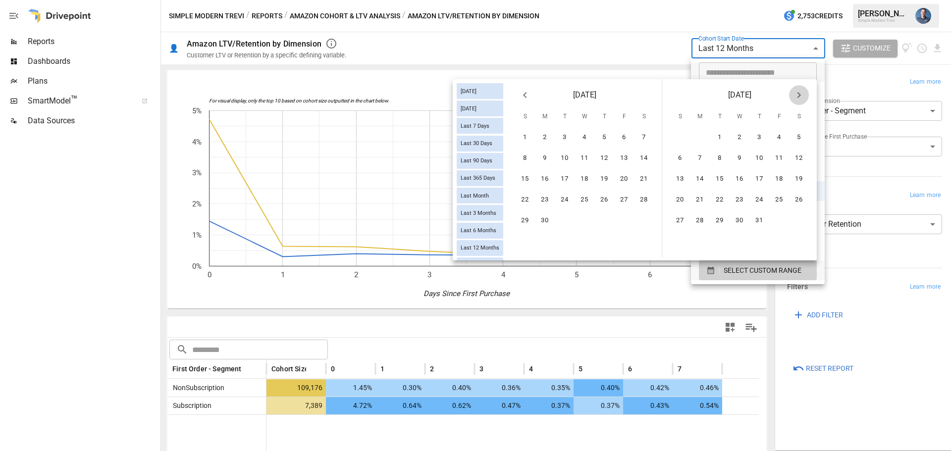
click at [798, 94] on icon "Next month" at bounding box center [799, 95] width 12 height 12
click at [520, 241] on button "31" at bounding box center [525, 242] width 20 height 20
type input "******"
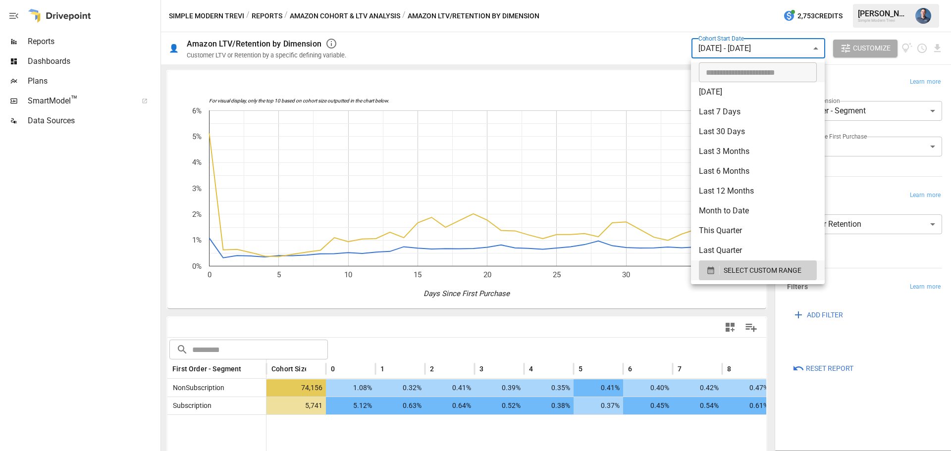
click at [622, 314] on div at bounding box center [475, 225] width 951 height 451
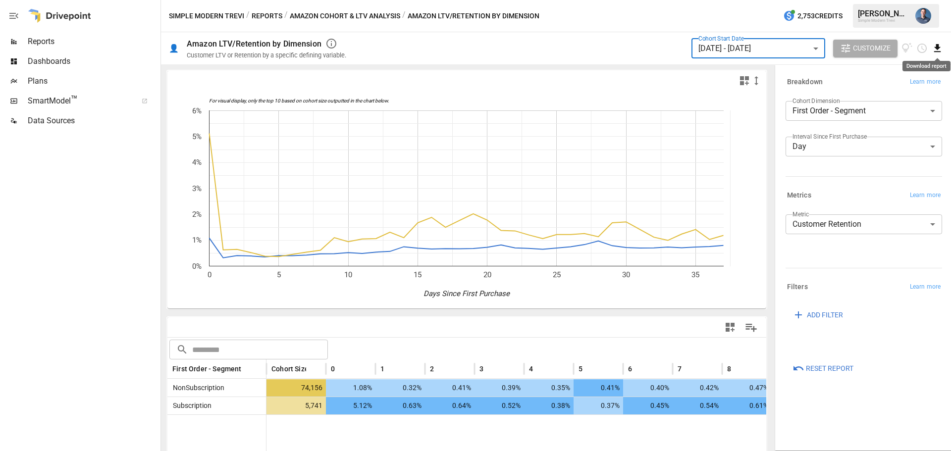
click at [941, 49] on icon "Download report" at bounding box center [937, 48] width 11 height 11
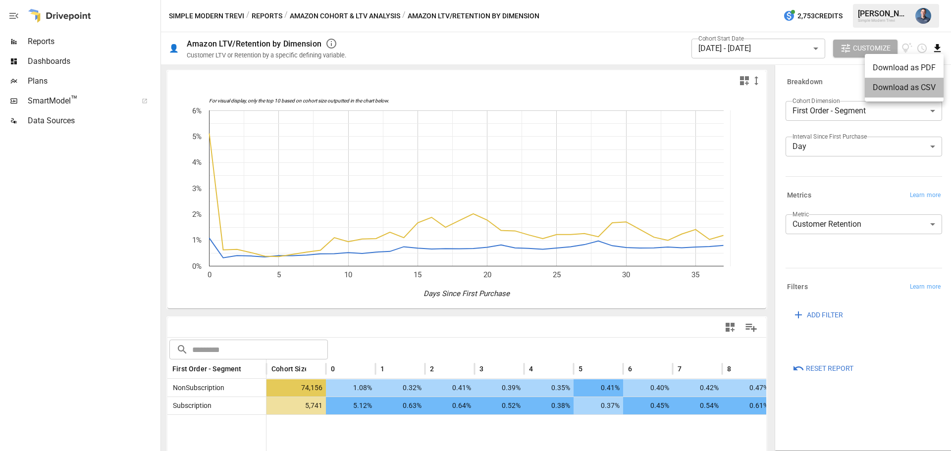
click at [910, 90] on li "Download as CSV" at bounding box center [904, 88] width 79 height 20
click at [742, 0] on body "**********" at bounding box center [475, 0] width 951 height 0
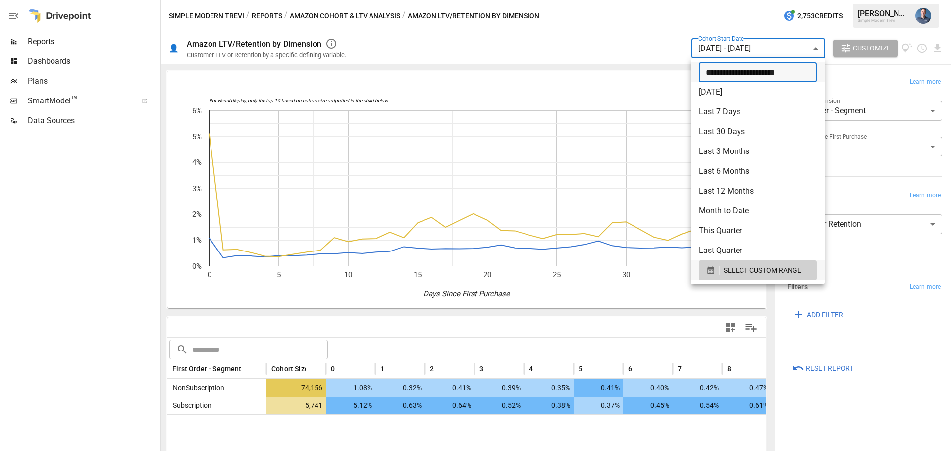
click at [722, 73] on input "**********" at bounding box center [754, 72] width 111 height 20
click at [764, 72] on input "**********" at bounding box center [754, 72] width 111 height 20
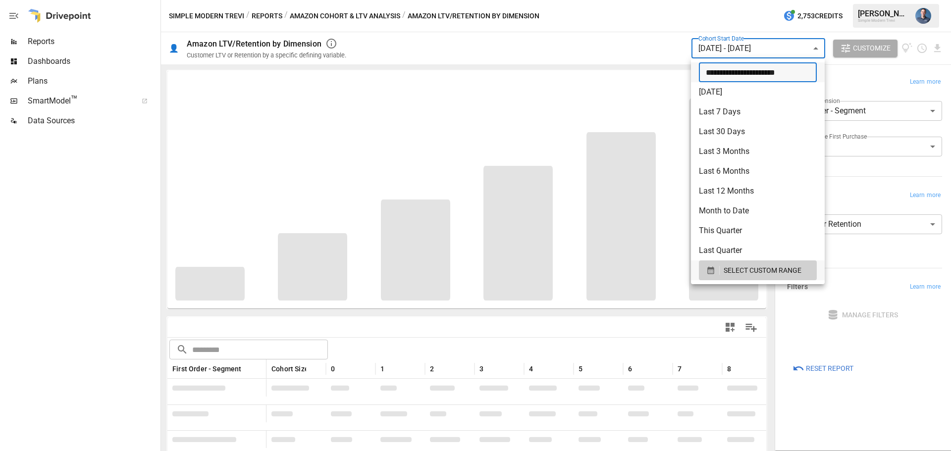
type input "**********"
click at [916, 397] on div at bounding box center [475, 225] width 951 height 451
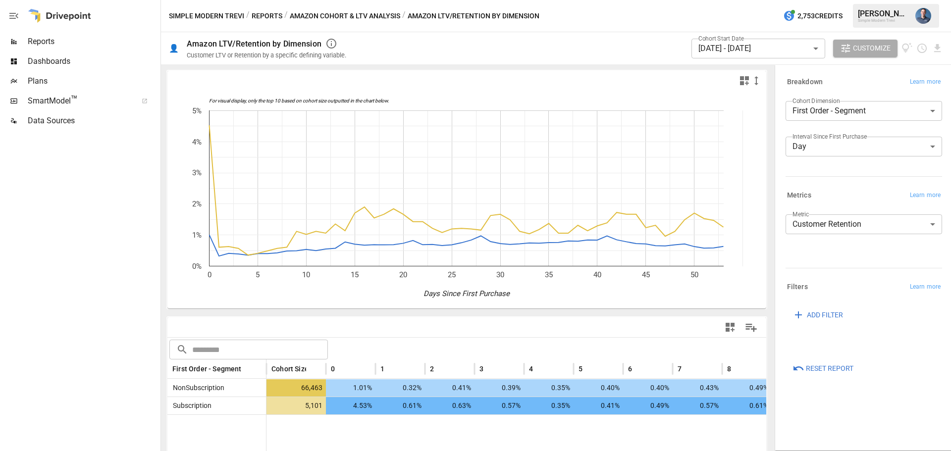
drag, startPoint x: 519, startPoint y: 353, endPoint x: 644, endPoint y: 374, distance: 126.7
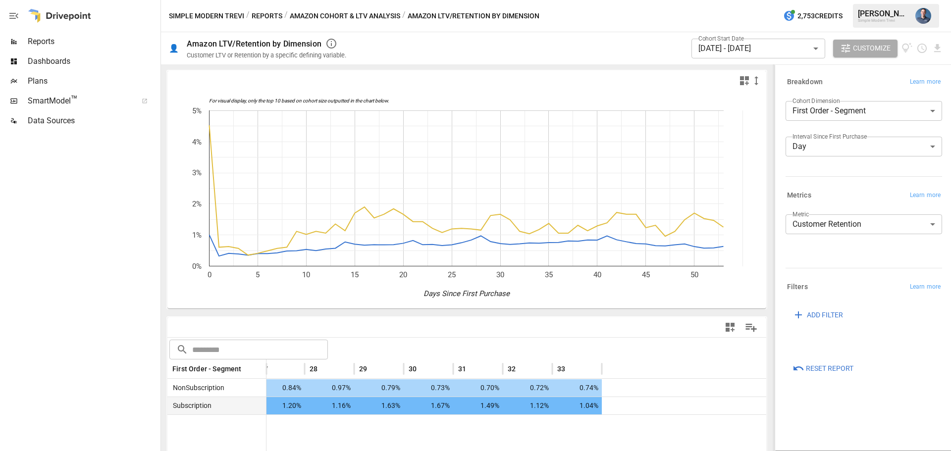
scroll to position [0, 2242]
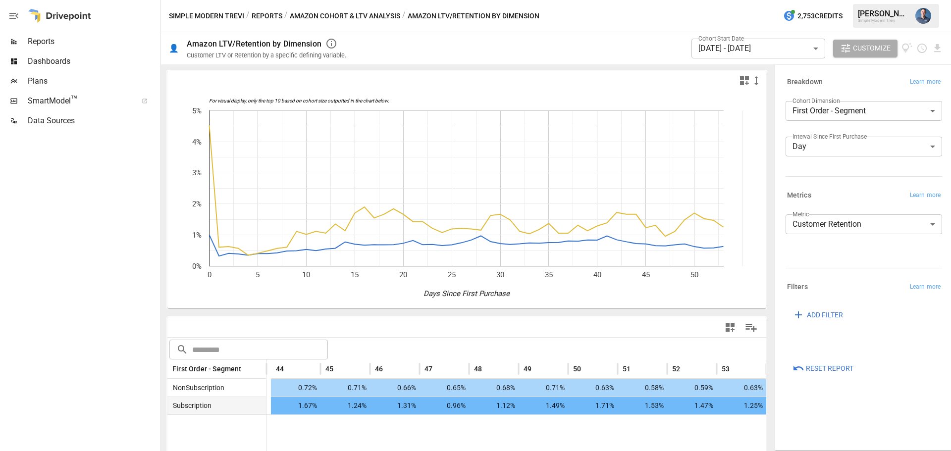
drag, startPoint x: 608, startPoint y: 399, endPoint x: 786, endPoint y: 382, distance: 178.6
click at [936, 46] on icon "Download report" at bounding box center [937, 48] width 6 height 8
click at [895, 95] on li "Download as CSV" at bounding box center [904, 88] width 79 height 20
